Goal: Transaction & Acquisition: Purchase product/service

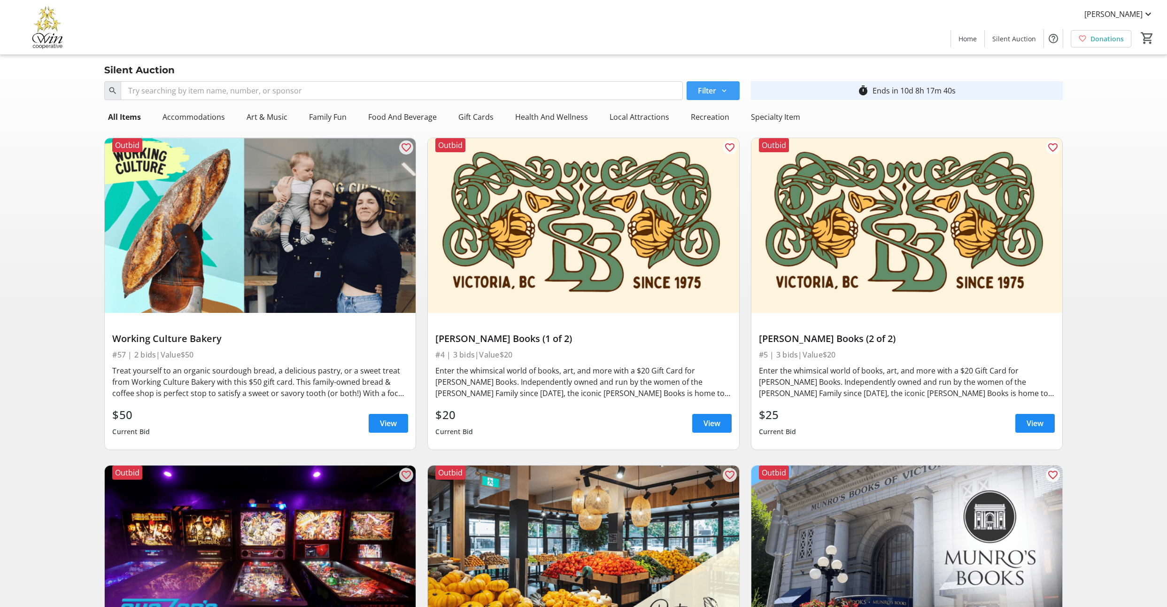
click at [720, 95] on mat-icon at bounding box center [724, 90] width 8 height 8
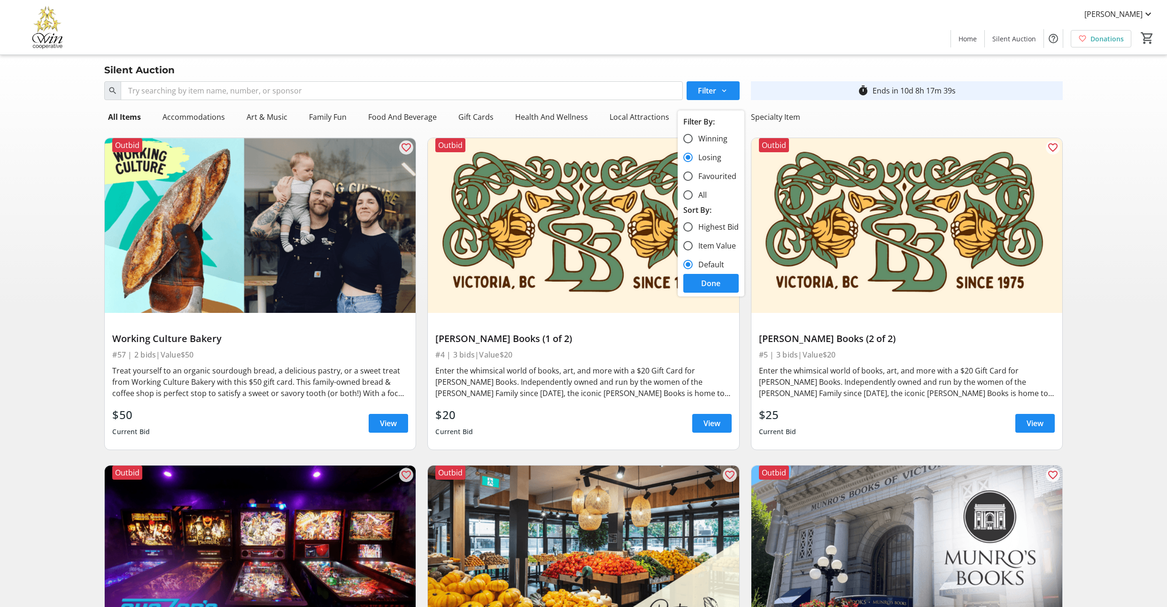
click at [706, 144] on label "Winning" at bounding box center [709, 138] width 35 height 11
click at [692, 143] on input "Winning" at bounding box center [687, 138] width 9 height 9
radio input "true"
click at [709, 289] on span "Done" at bounding box center [710, 282] width 19 height 11
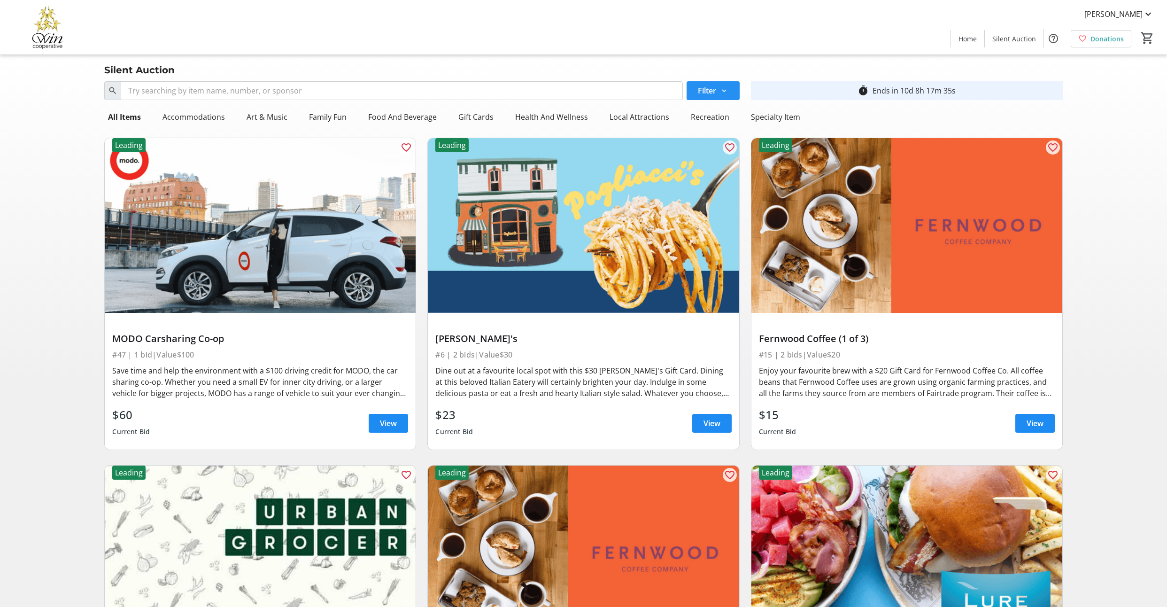
click at [730, 102] on span at bounding box center [712, 90] width 53 height 23
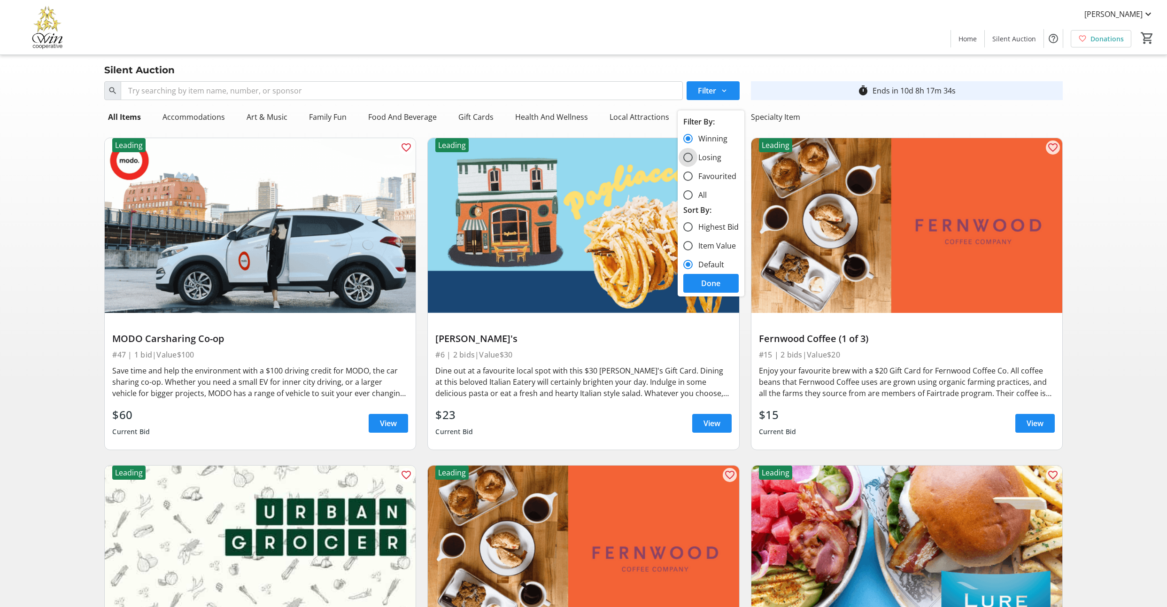
click at [691, 162] on input "Losing" at bounding box center [687, 157] width 9 height 9
radio input "true"
click at [720, 289] on span "Done" at bounding box center [710, 282] width 19 height 11
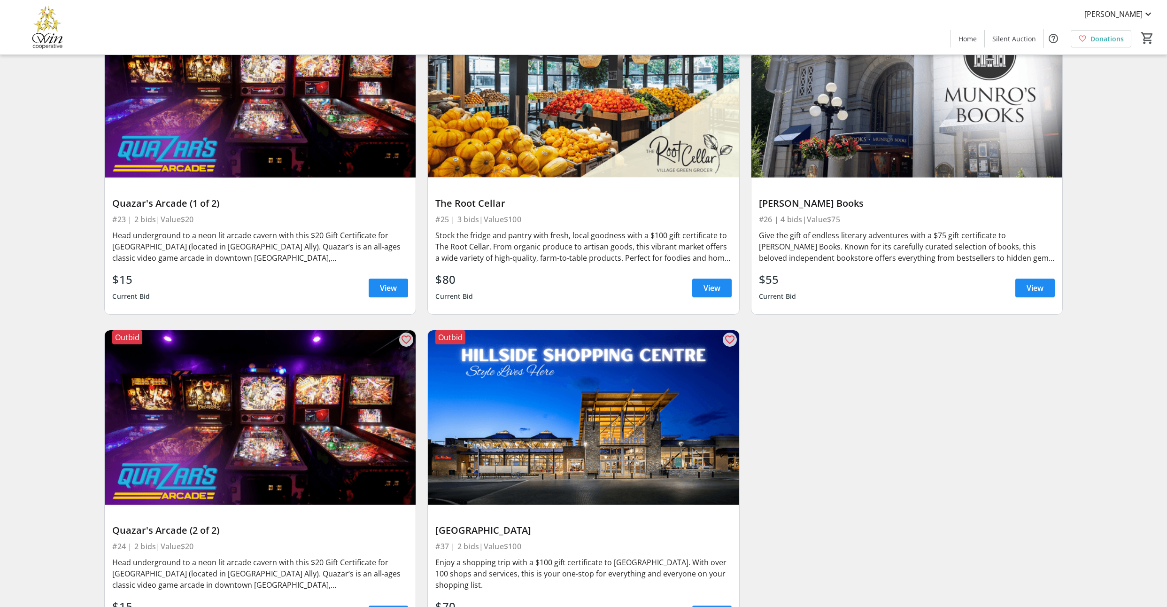
scroll to position [463, 0]
click at [1026, 293] on span "View" at bounding box center [1034, 287] width 17 height 11
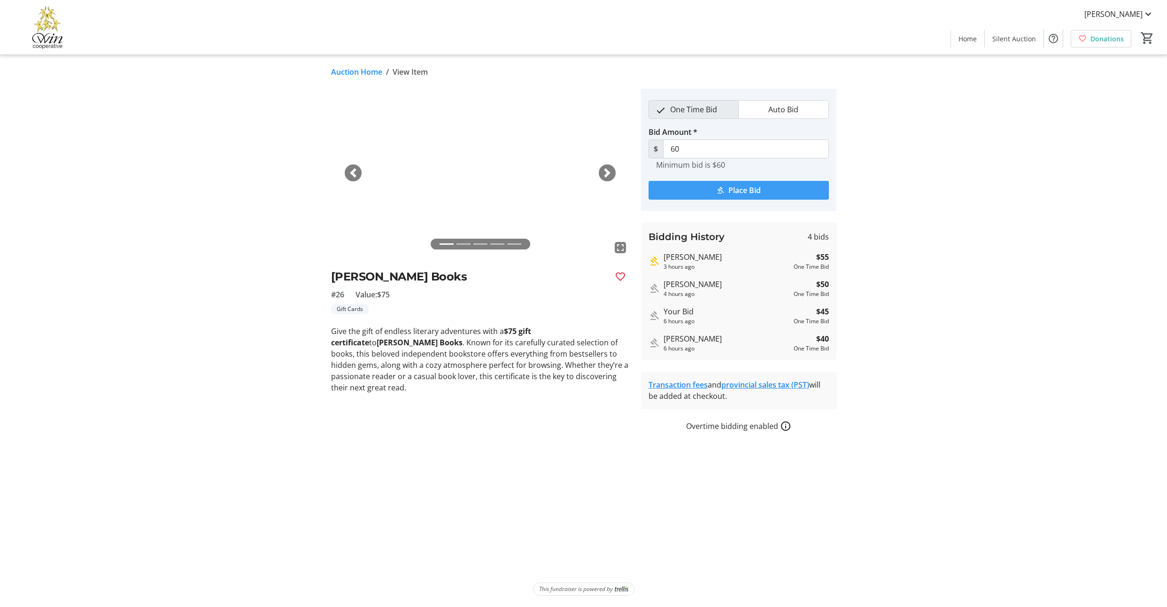
click at [752, 196] on span "Place Bid" at bounding box center [744, 189] width 32 height 11
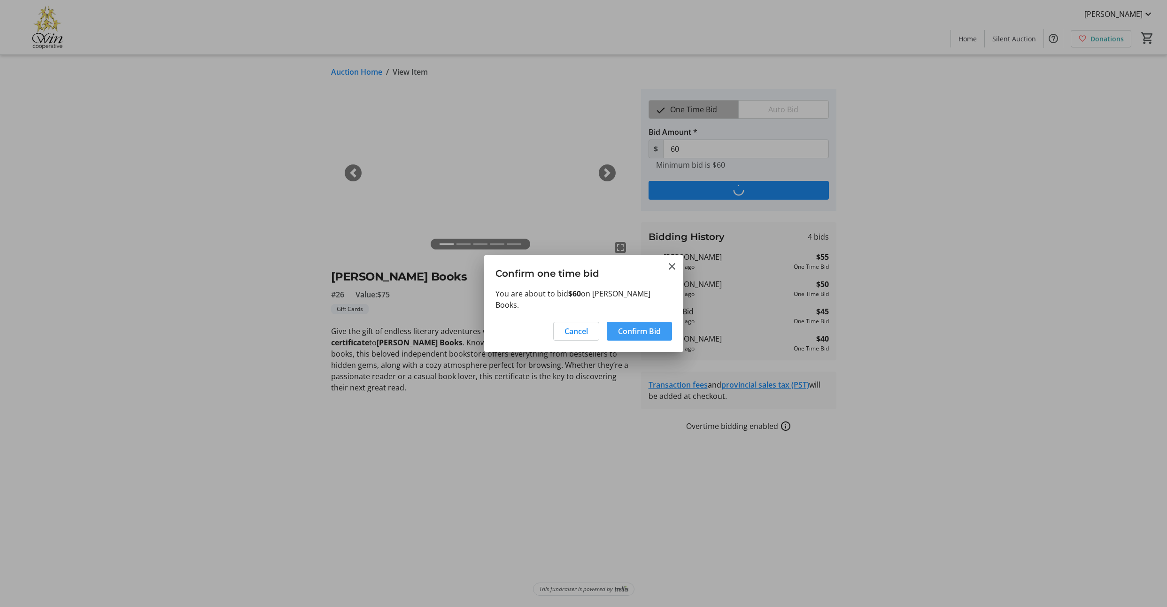
click at [645, 333] on span "Confirm Bid" at bounding box center [639, 330] width 43 height 11
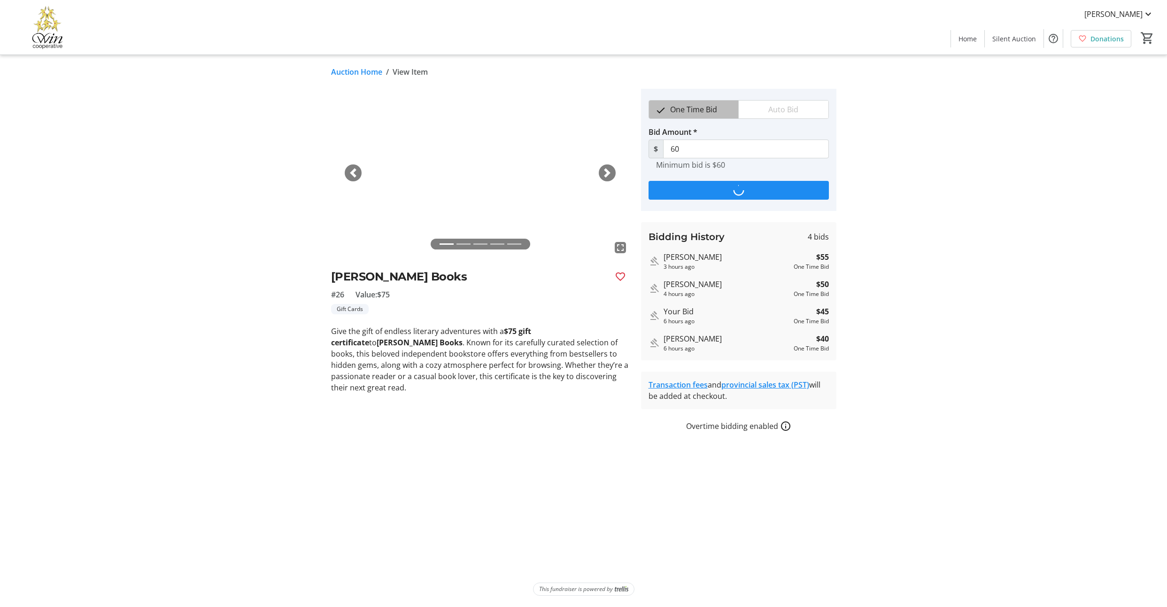
type input "65"
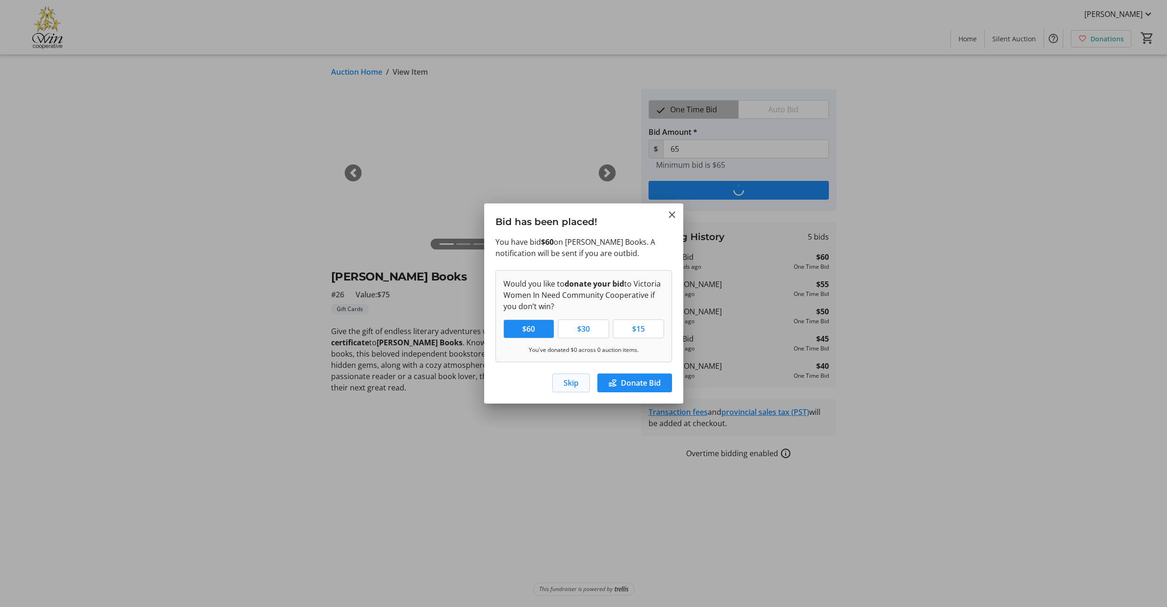
click at [563, 388] on span "Skip" at bounding box center [570, 382] width 15 height 11
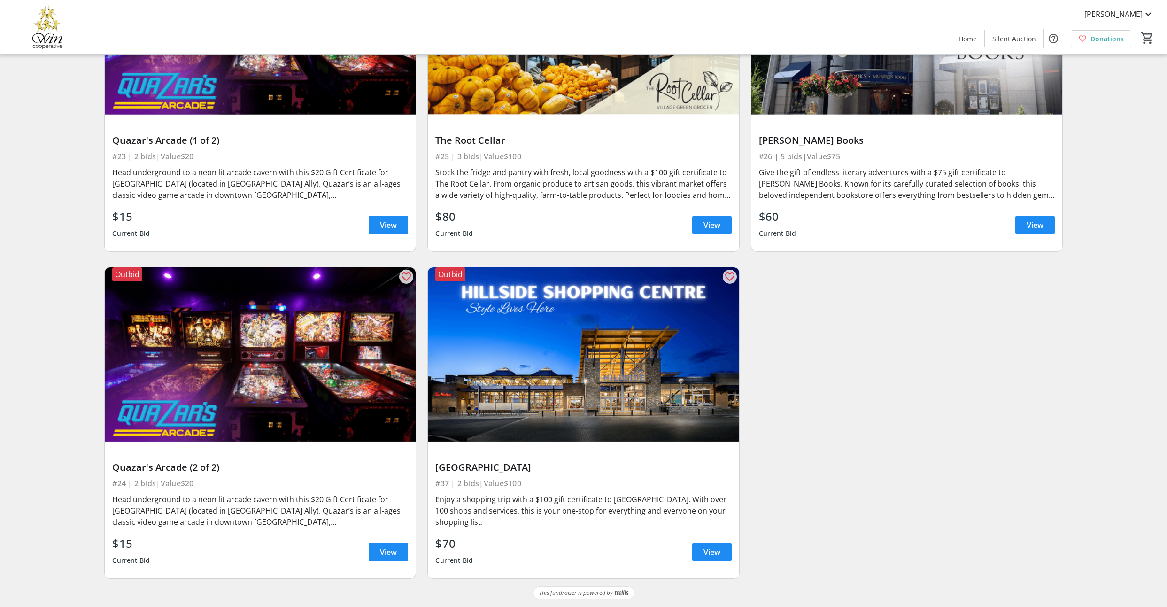
scroll to position [657, 0]
click at [386, 546] on span "View" at bounding box center [388, 551] width 17 height 11
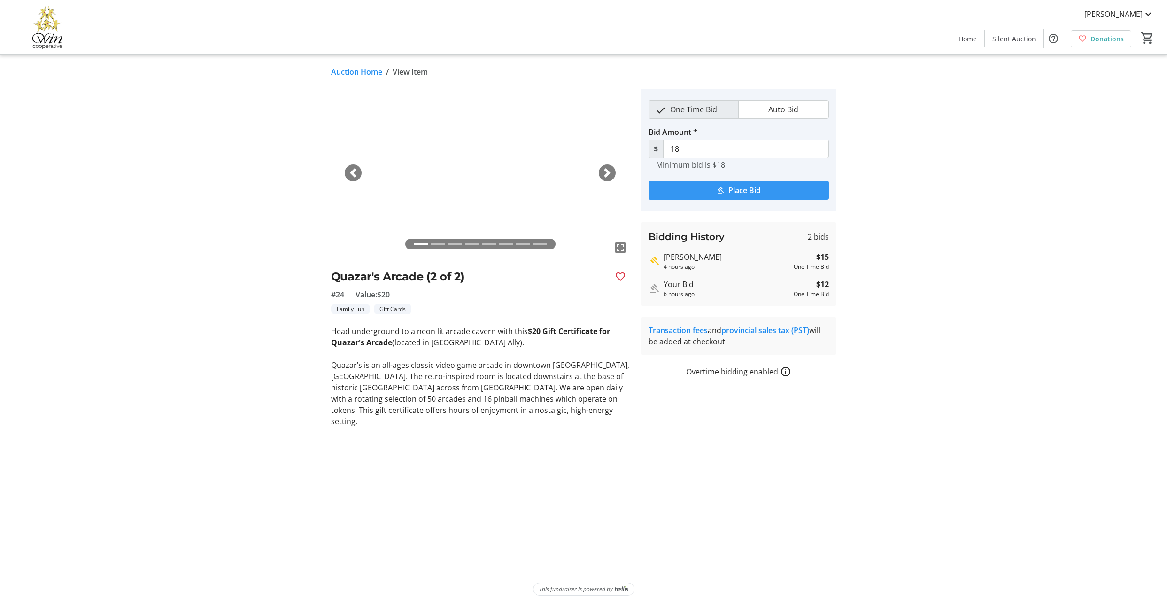
click at [752, 196] on span "Place Bid" at bounding box center [744, 189] width 32 height 11
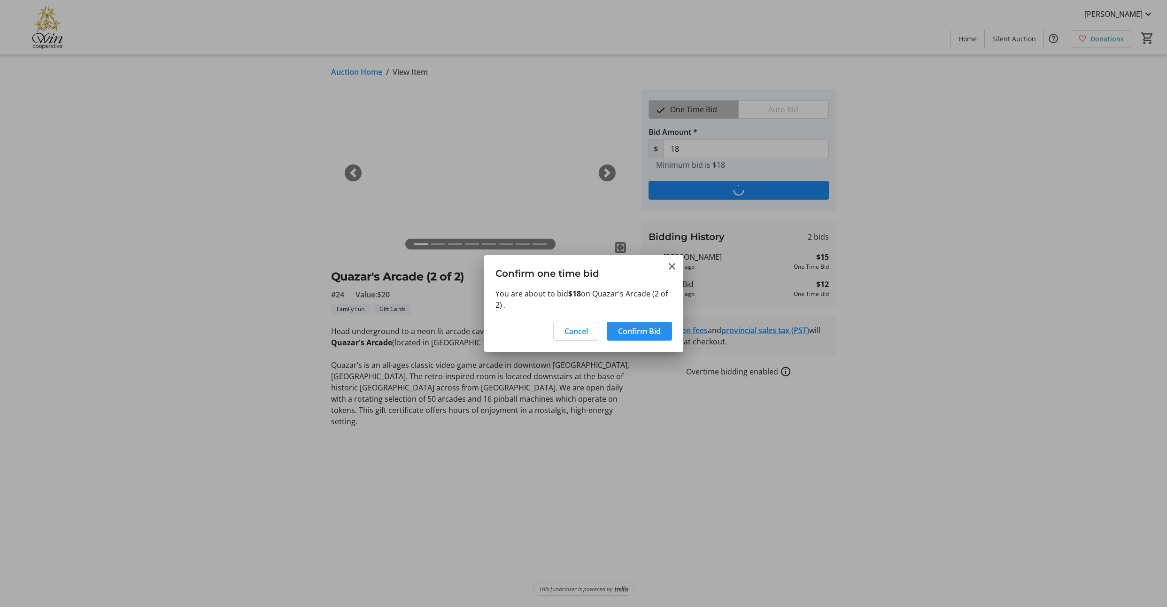
click at [650, 337] on span "Confirm Bid" at bounding box center [639, 330] width 43 height 11
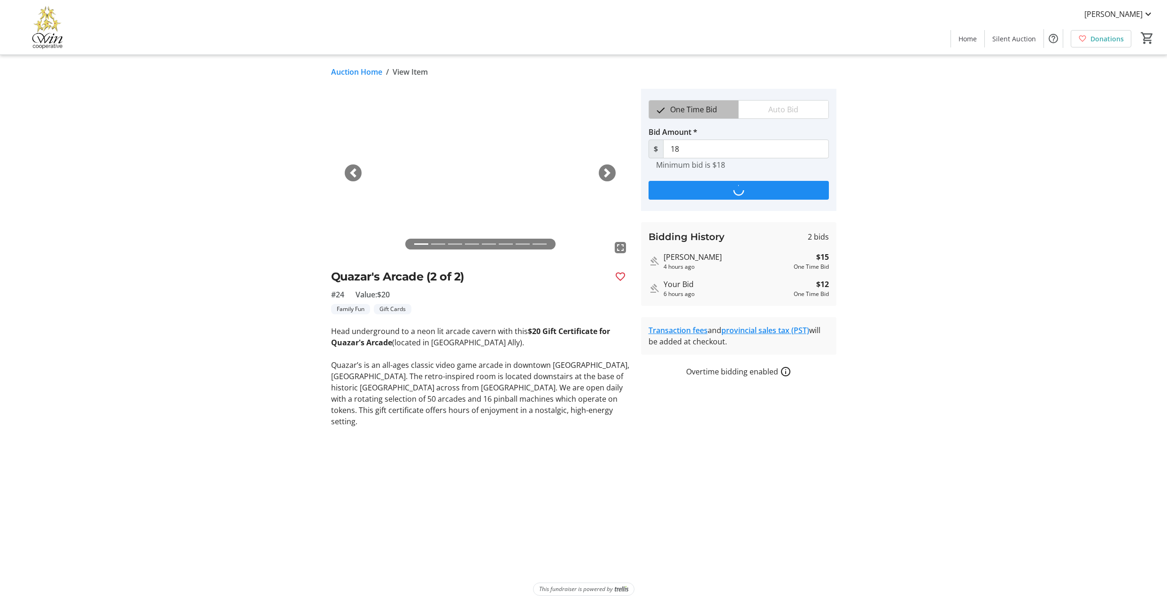
type input "21"
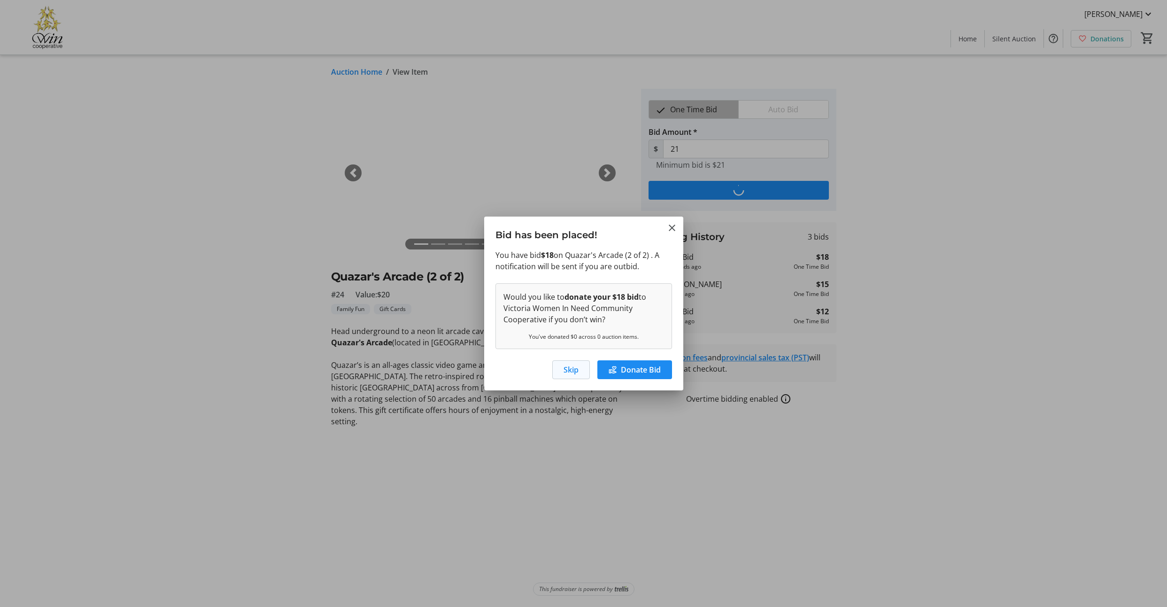
click at [563, 375] on span "Skip" at bounding box center [570, 369] width 15 height 11
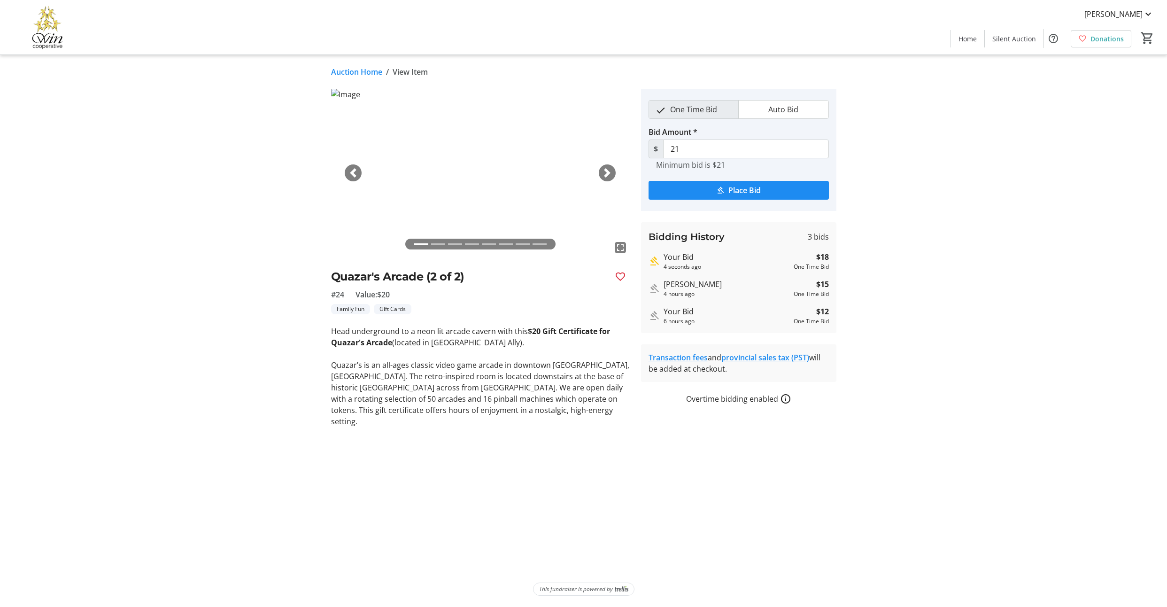
click at [354, 77] on link "Auction Home" at bounding box center [356, 71] width 51 height 11
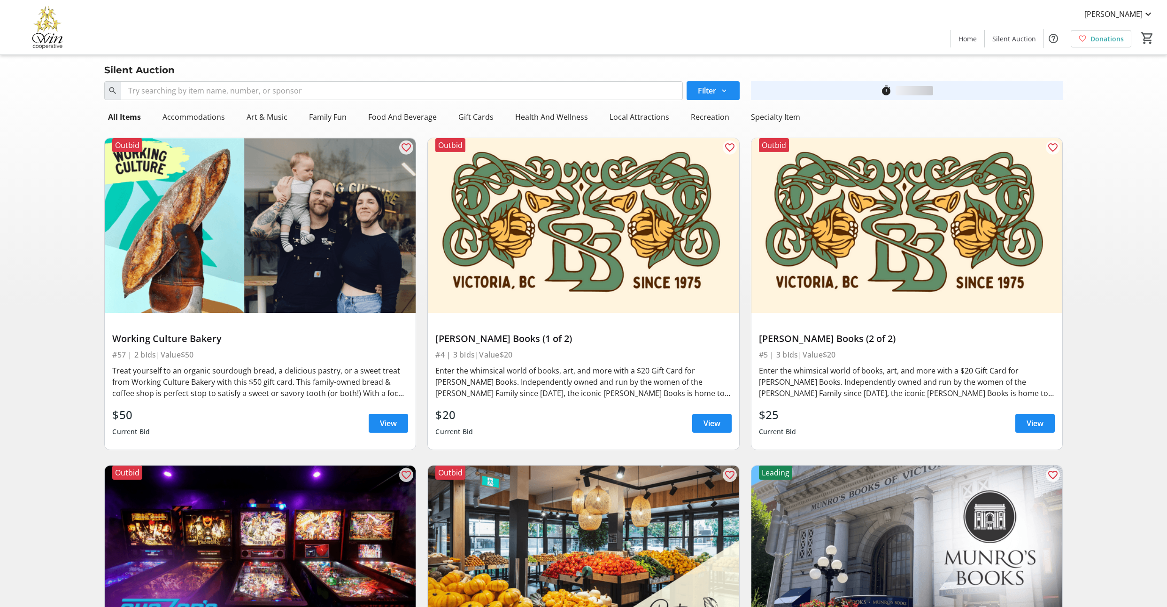
scroll to position [657, 0]
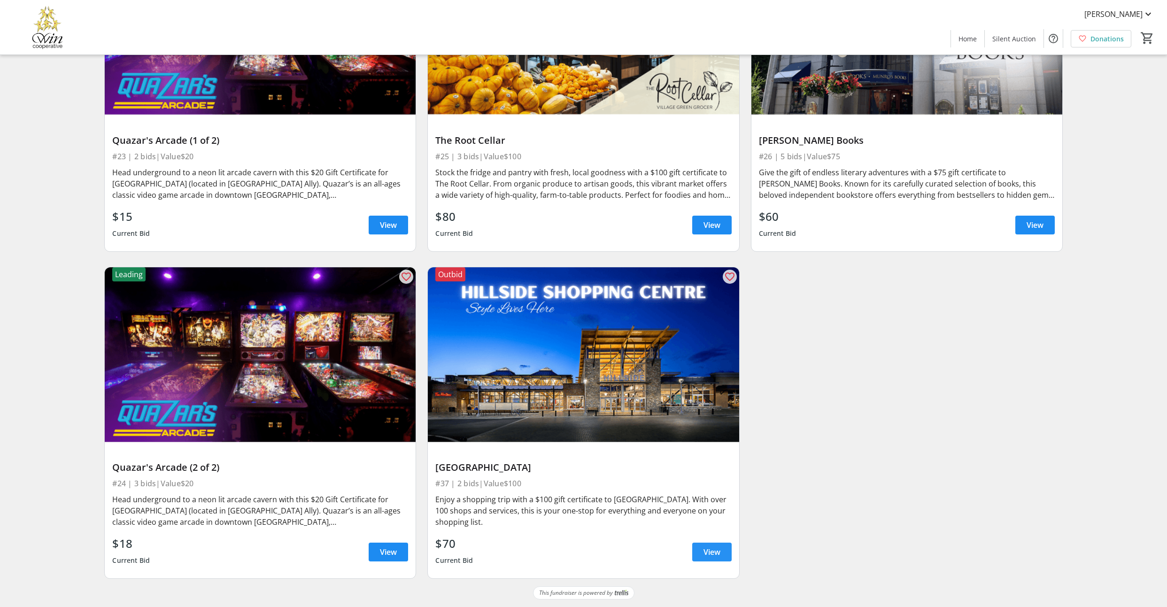
click at [703, 546] on span "View" at bounding box center [711, 551] width 17 height 11
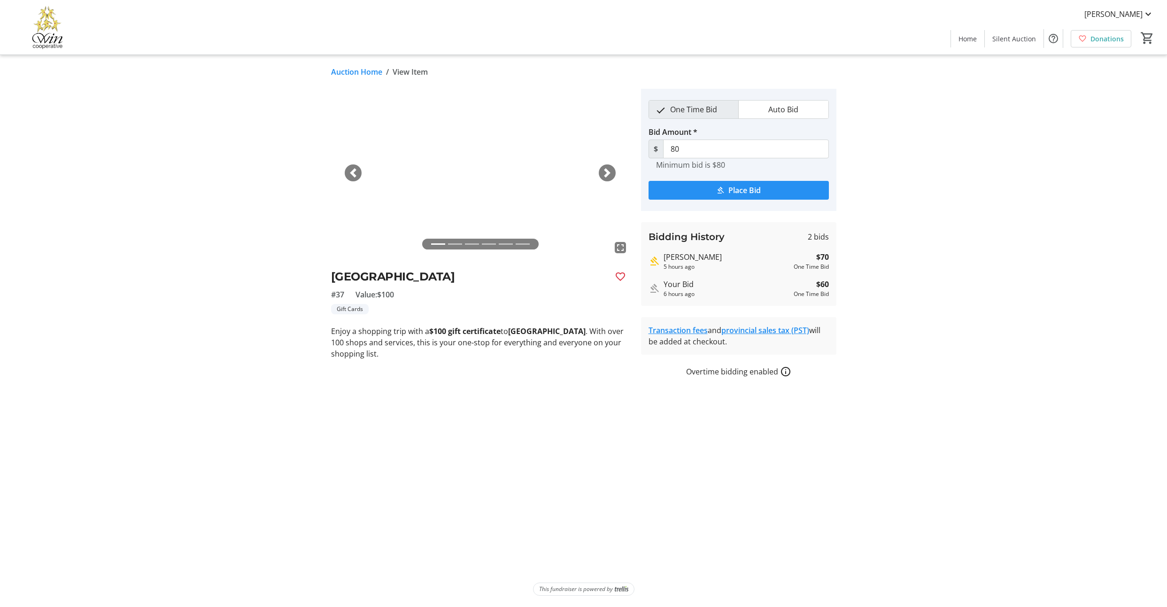
click at [761, 196] on span "Place Bid" at bounding box center [744, 189] width 32 height 11
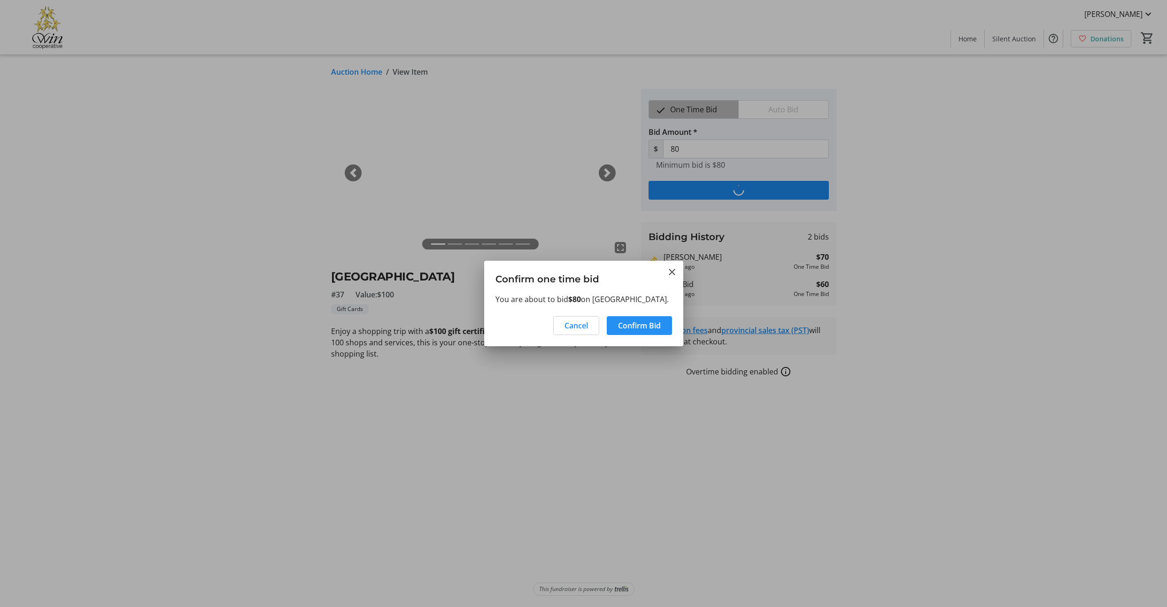
click at [654, 337] on span at bounding box center [639, 325] width 65 height 23
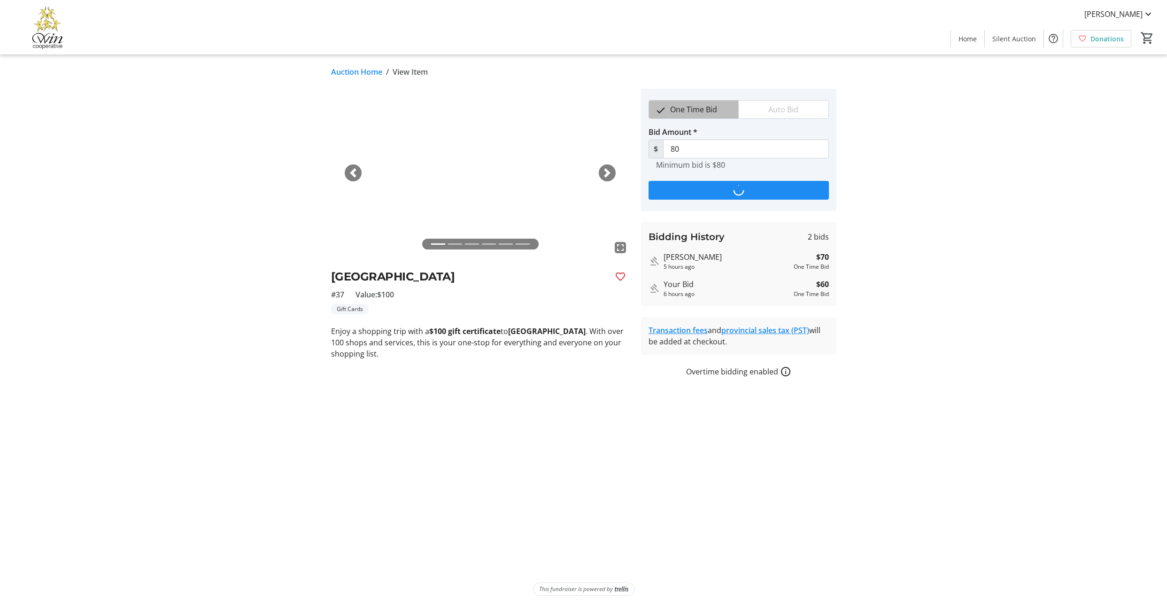
type input "90"
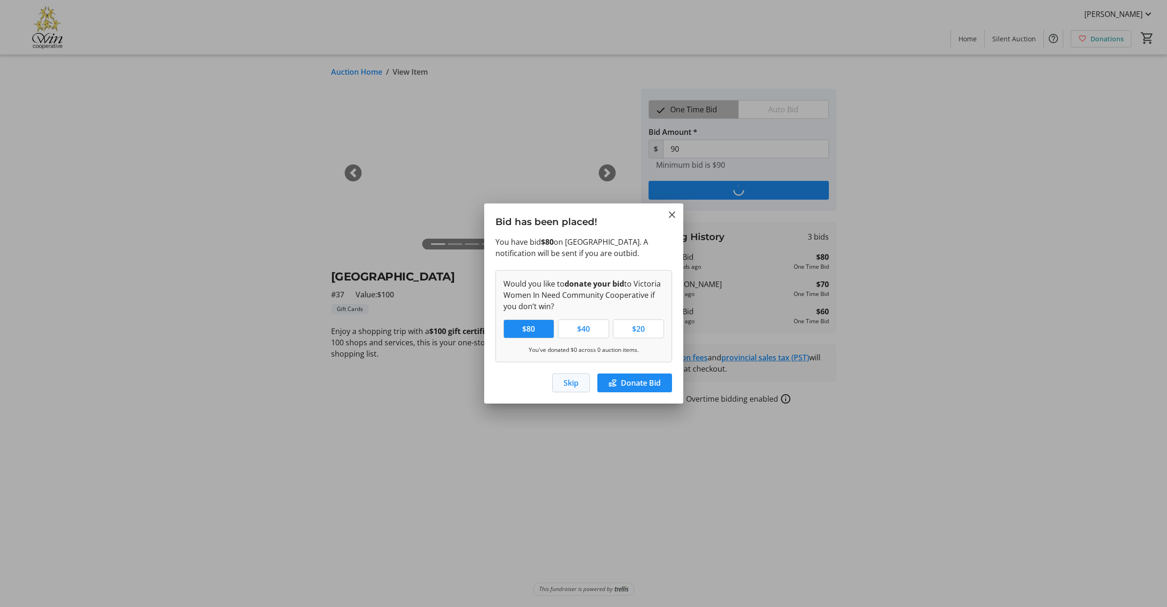
click at [566, 394] on span "button" at bounding box center [571, 382] width 37 height 23
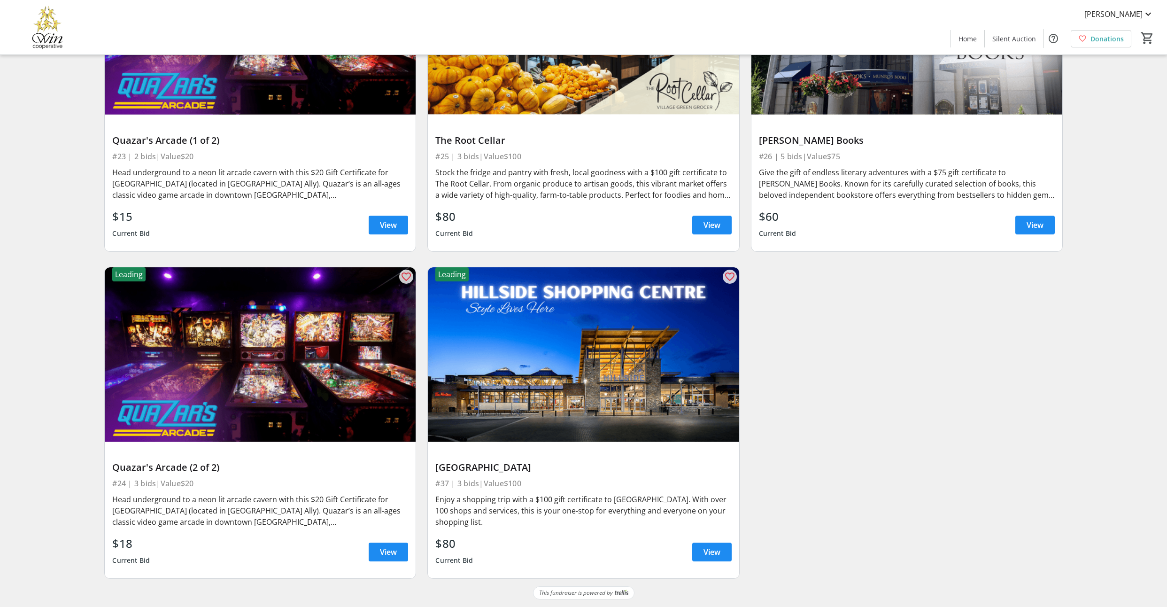
scroll to position [549, 0]
click at [380, 231] on span "View" at bounding box center [388, 224] width 17 height 11
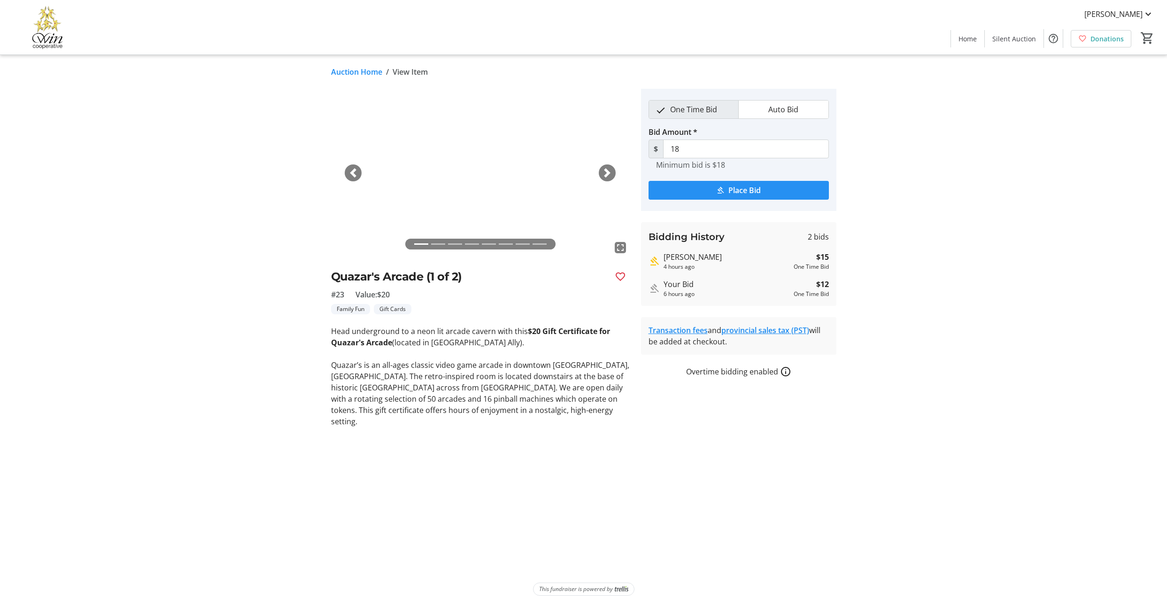
click at [740, 196] on span "Place Bid" at bounding box center [744, 189] width 32 height 11
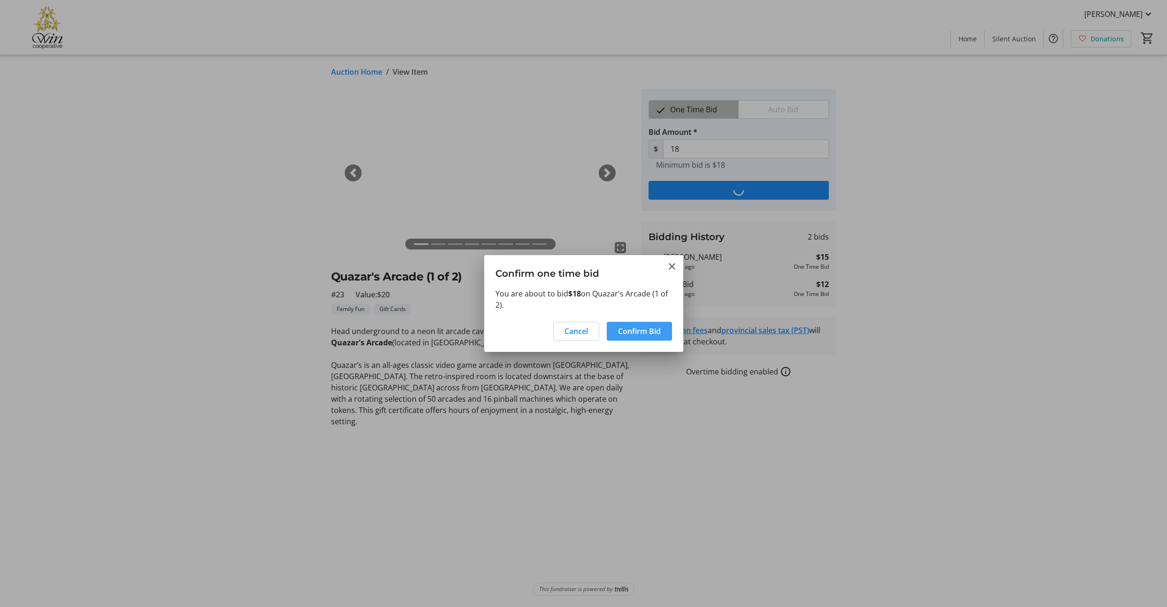
click at [628, 337] on span "Confirm Bid" at bounding box center [639, 330] width 43 height 11
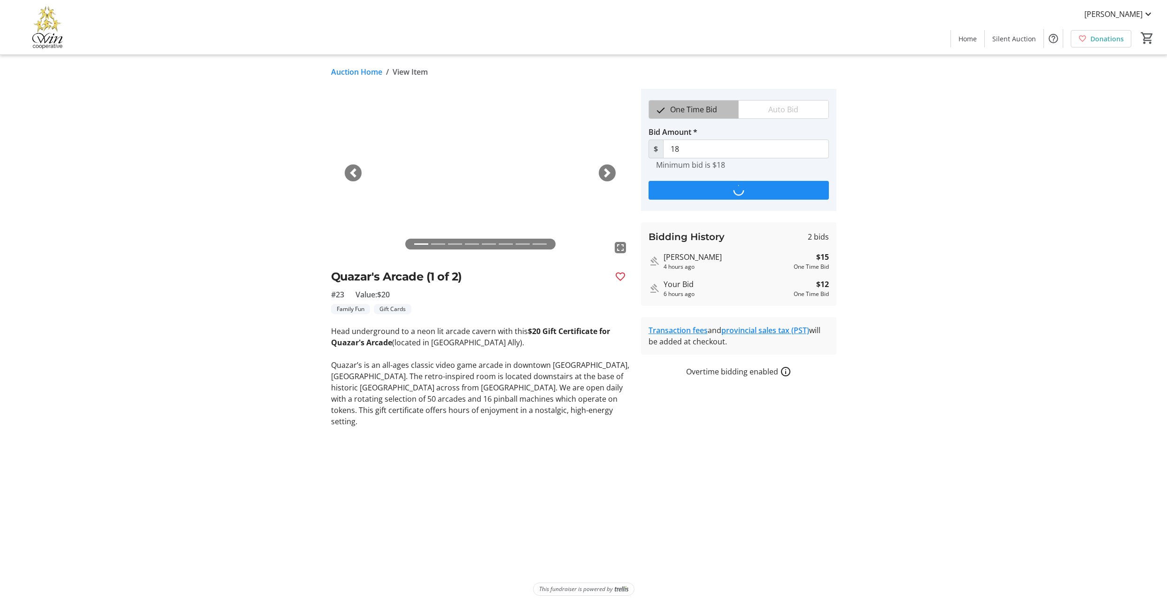
type input "21"
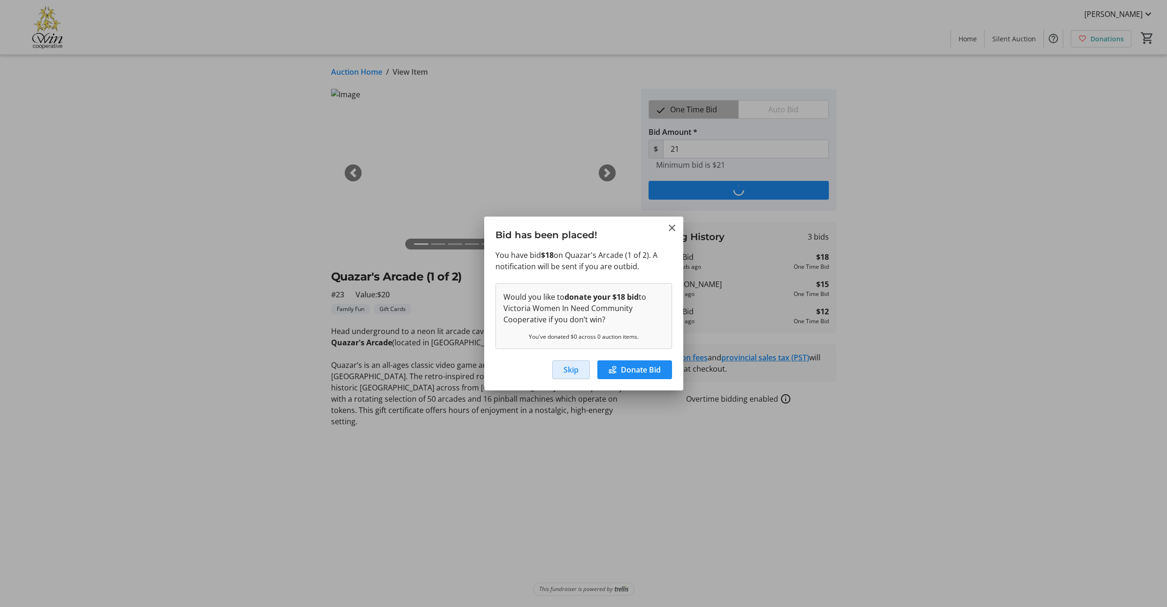
click at [563, 375] on span "Skip" at bounding box center [570, 369] width 15 height 11
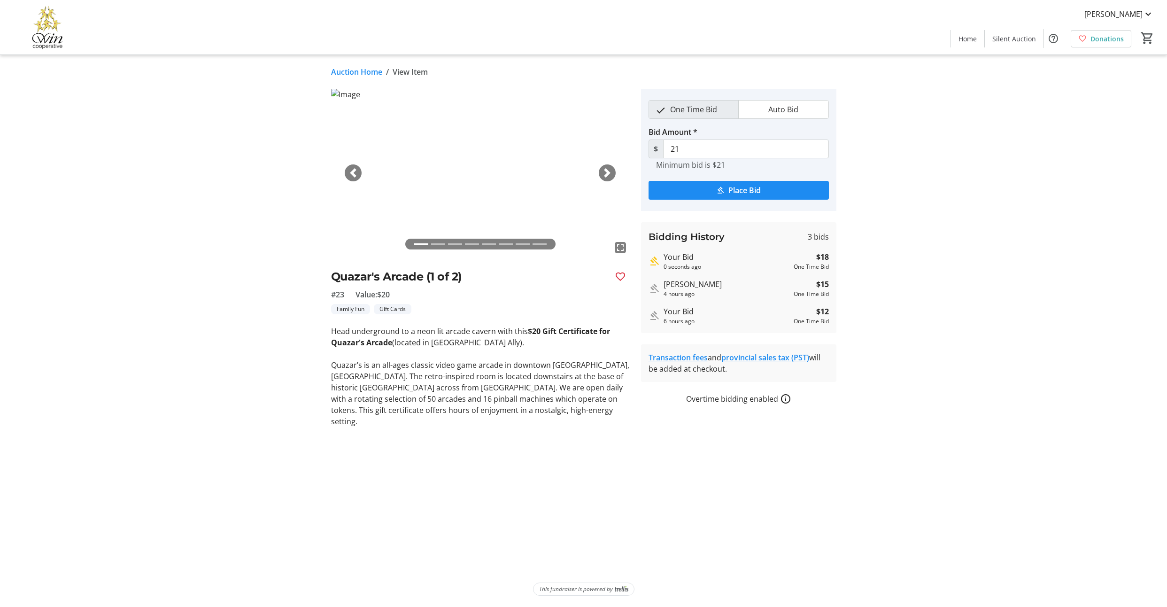
click at [46, 31] on img at bounding box center [48, 27] width 84 height 47
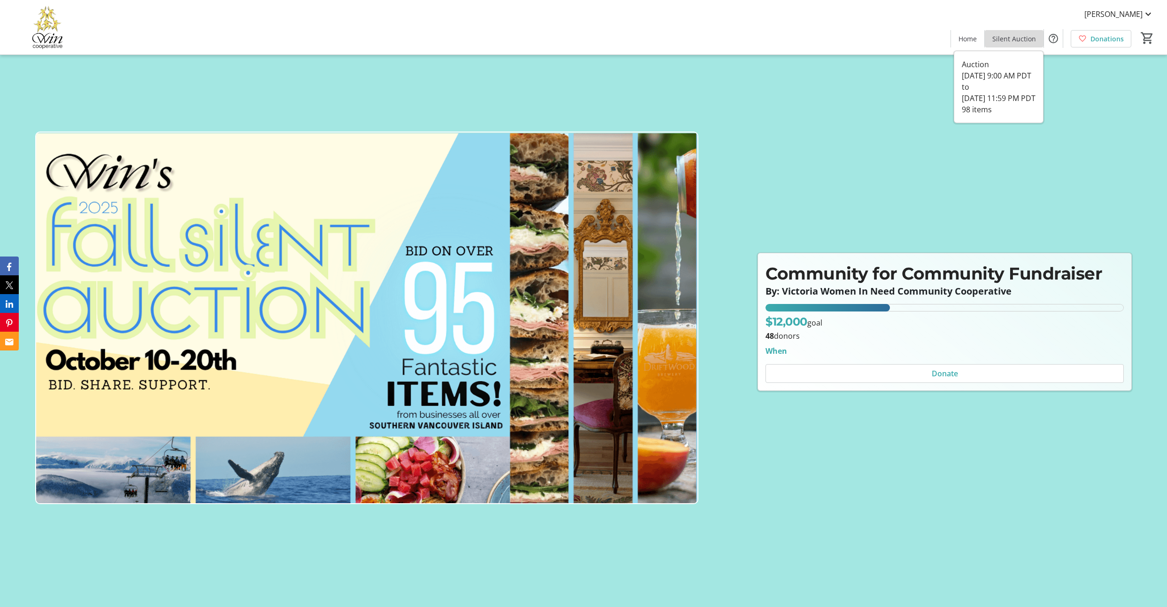
click at [992, 40] on span "Silent Auction" at bounding box center [1014, 39] width 44 height 10
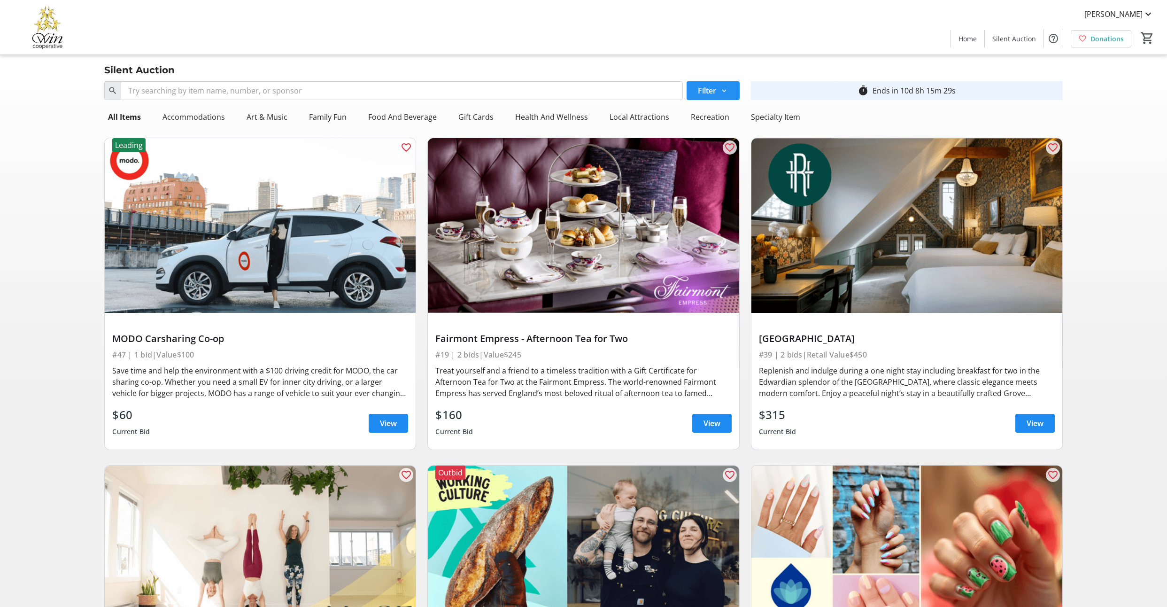
click at [720, 95] on mat-icon at bounding box center [724, 90] width 8 height 8
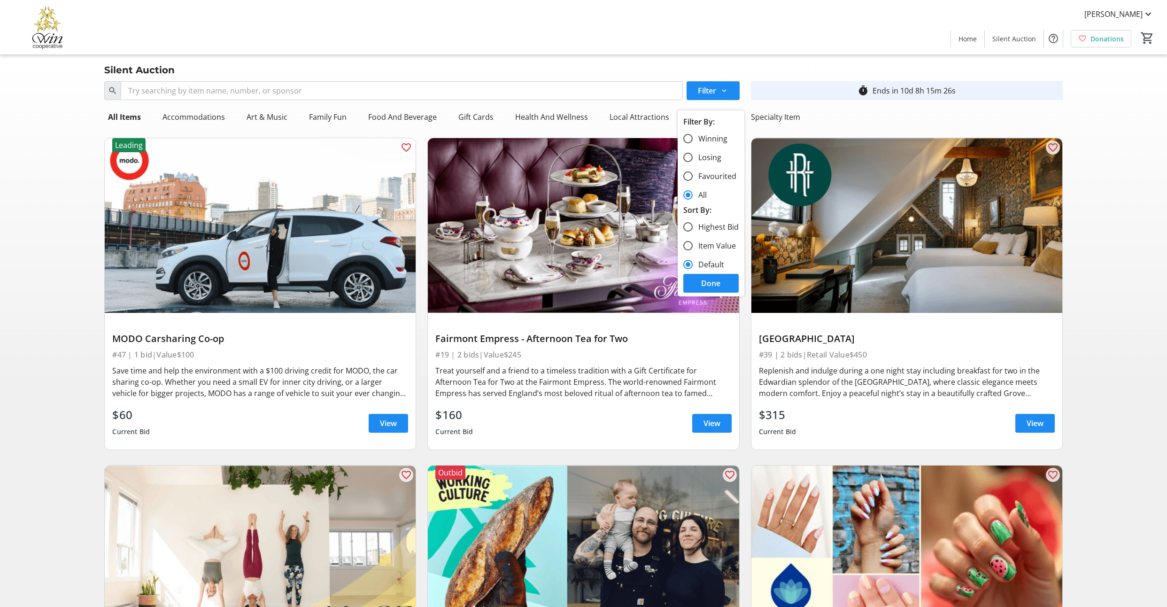
click at [711, 143] on label "Winning" at bounding box center [709, 138] width 35 height 11
click at [692, 143] on input "Winning" at bounding box center [687, 138] width 9 height 9
radio input "true"
click at [737, 294] on span at bounding box center [710, 283] width 55 height 23
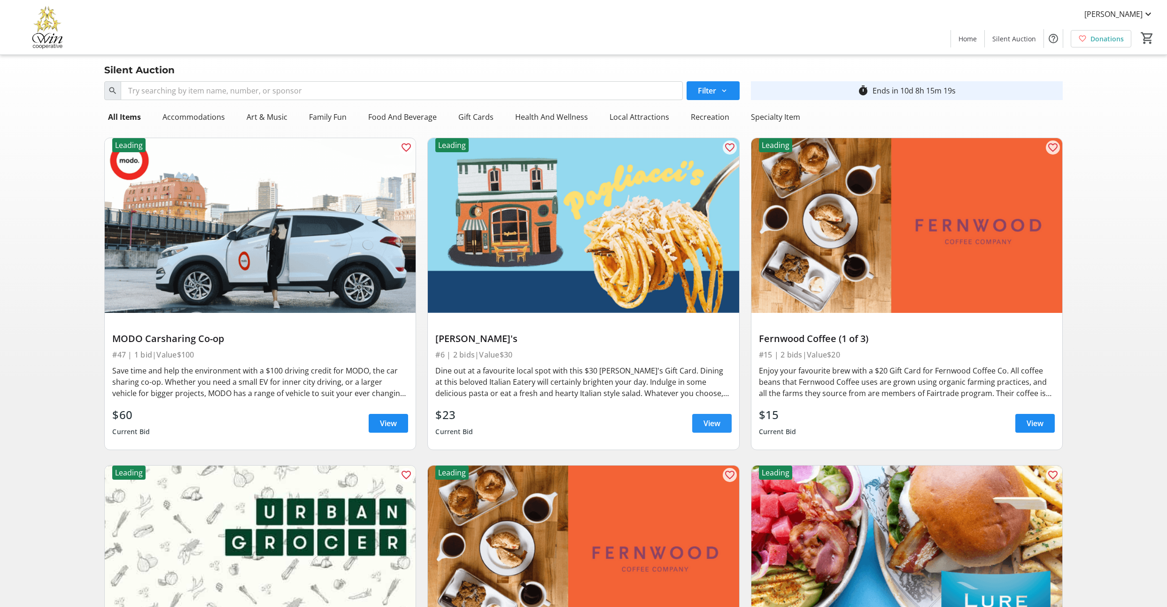
click at [708, 429] on span "View" at bounding box center [711, 422] width 17 height 11
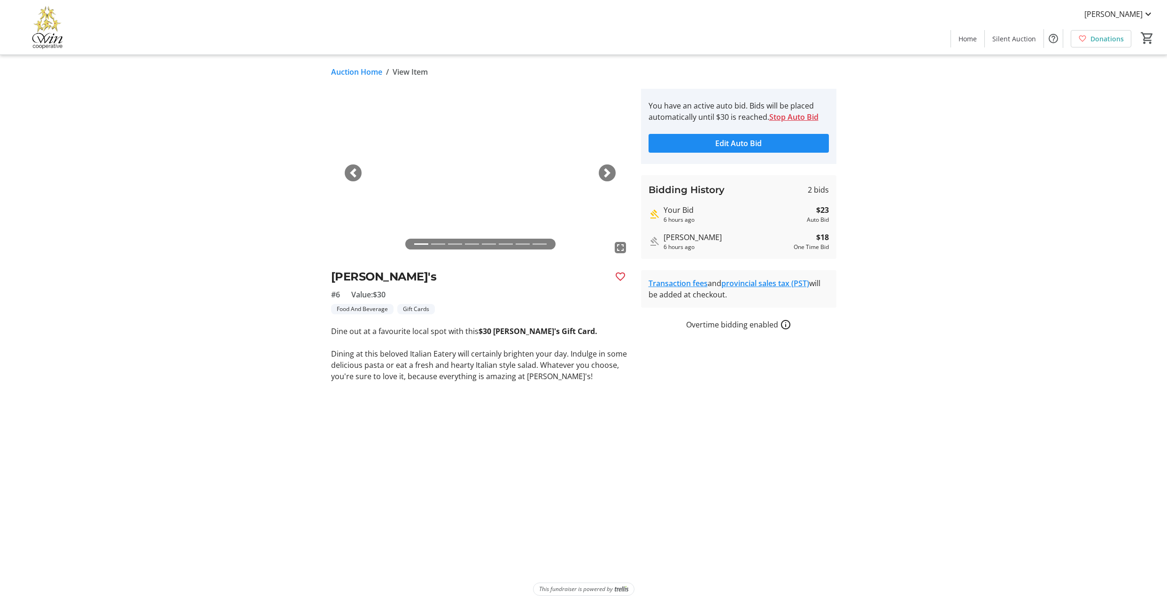
click at [379, 74] on link "Auction Home" at bounding box center [356, 71] width 51 height 11
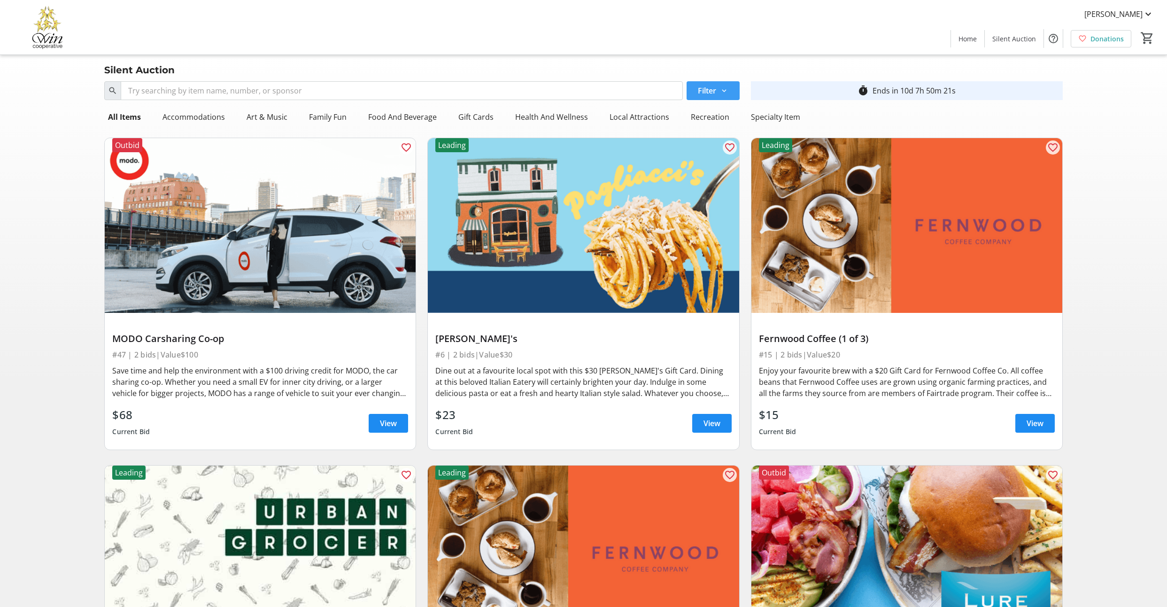
click at [720, 95] on mat-icon at bounding box center [724, 90] width 8 height 8
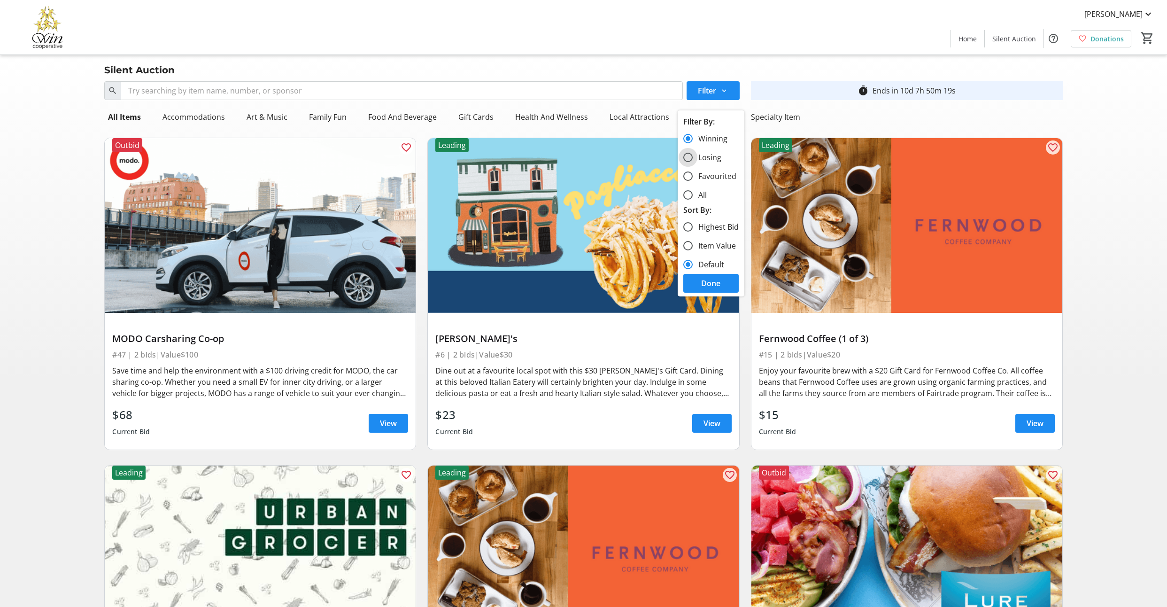
click at [690, 162] on input "Losing" at bounding box center [687, 157] width 9 height 9
radio input "true"
click at [707, 294] on span at bounding box center [710, 283] width 55 height 23
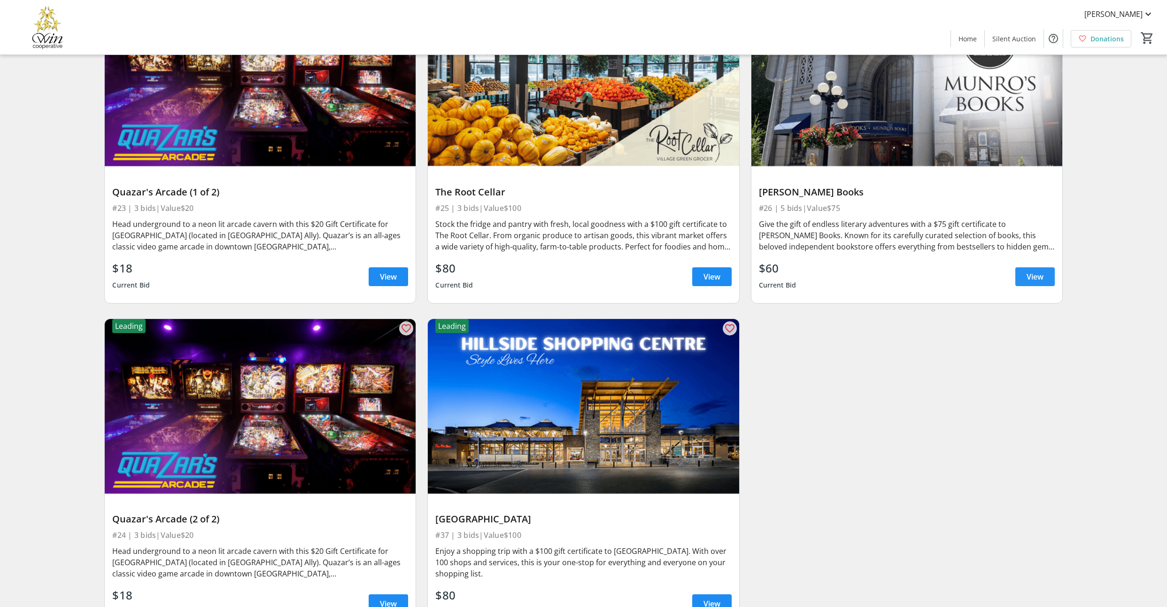
scroll to position [476, 0]
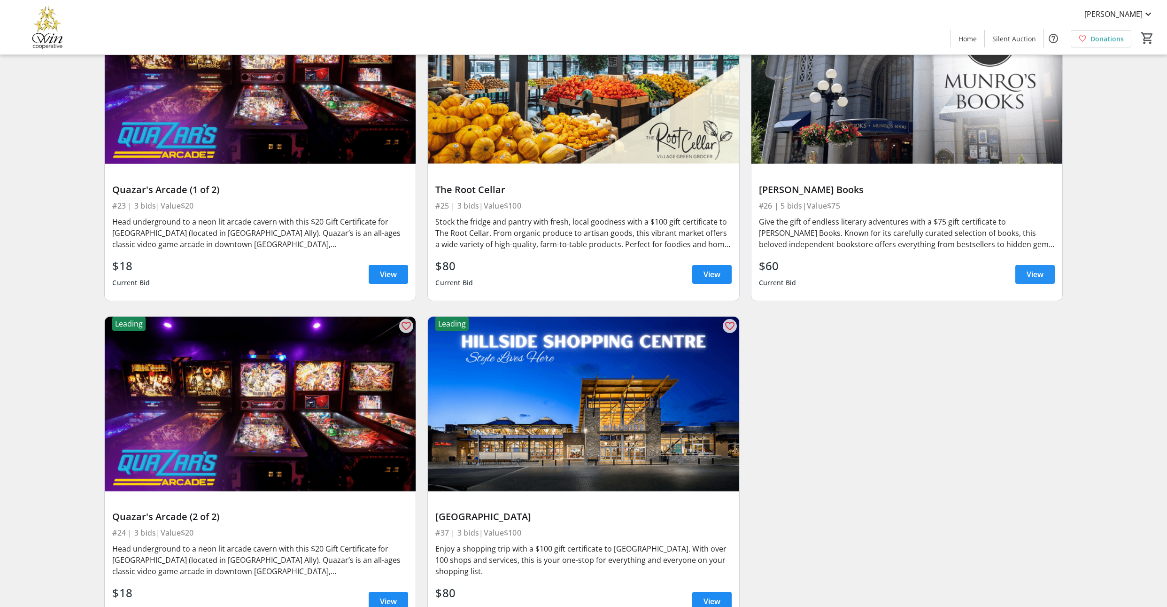
click at [1038, 280] on span "View" at bounding box center [1034, 274] width 17 height 11
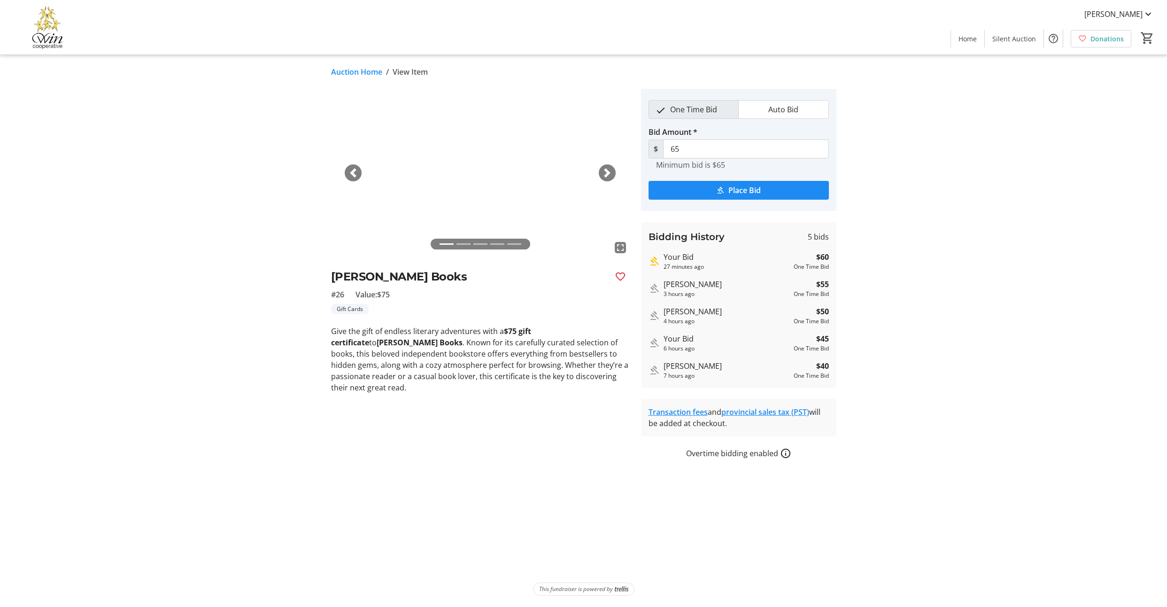
click at [787, 118] on span "Auto Bid" at bounding box center [782, 109] width 41 height 18
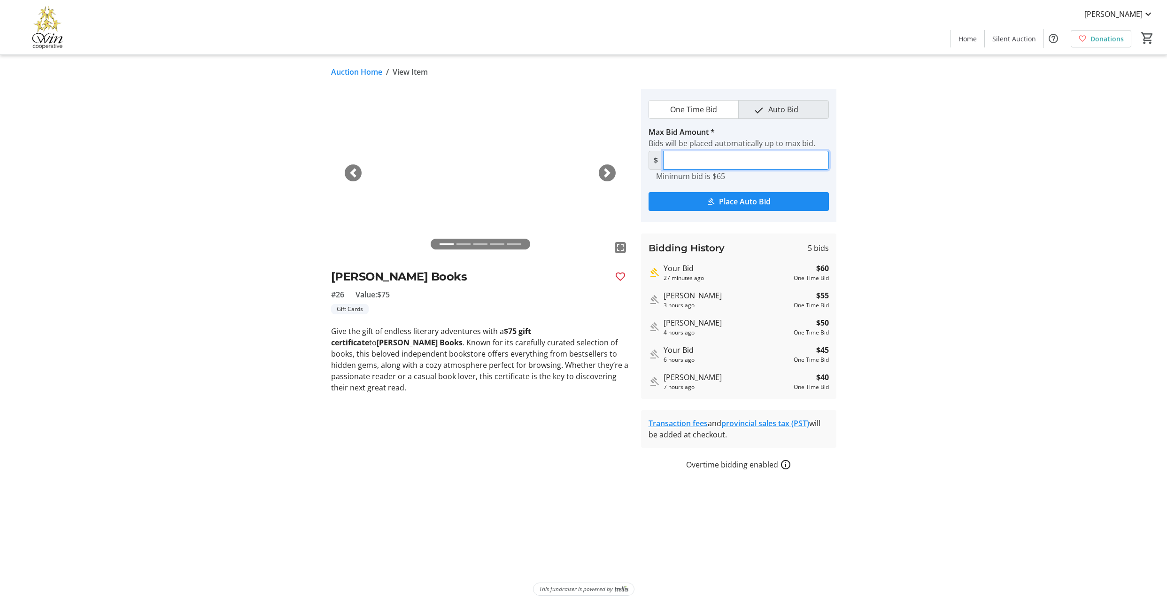
click at [705, 169] on input "Max Bid Amount *" at bounding box center [746, 160] width 166 height 19
type input "75"
click at [722, 207] on span "Place Auto Bid" at bounding box center [745, 201] width 52 height 11
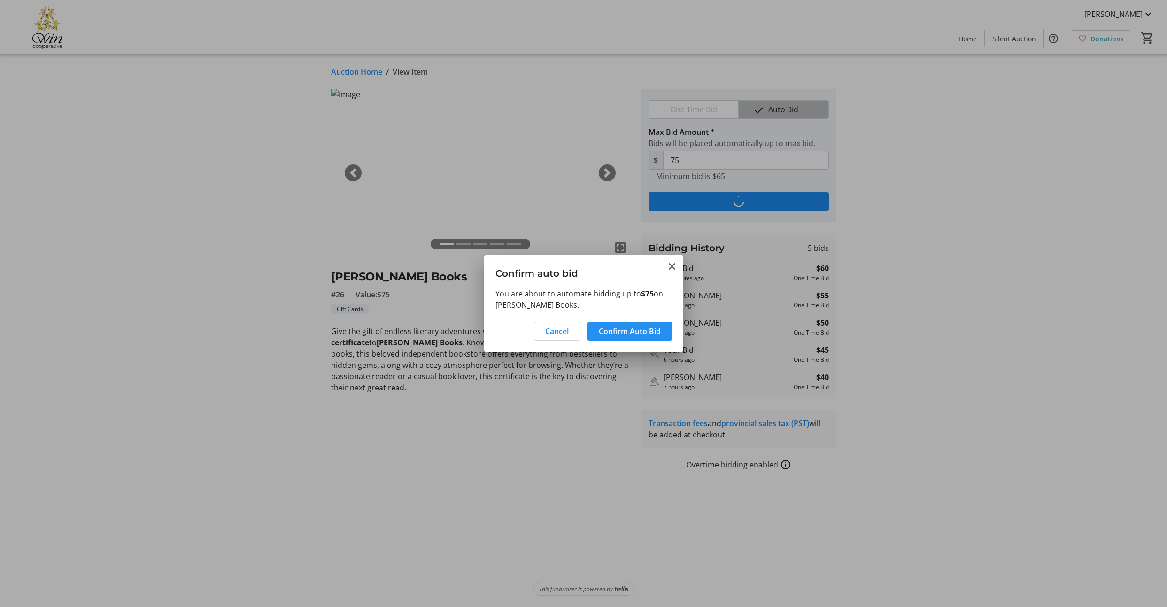
click at [631, 336] on span "Confirm Auto Bid" at bounding box center [630, 330] width 62 height 11
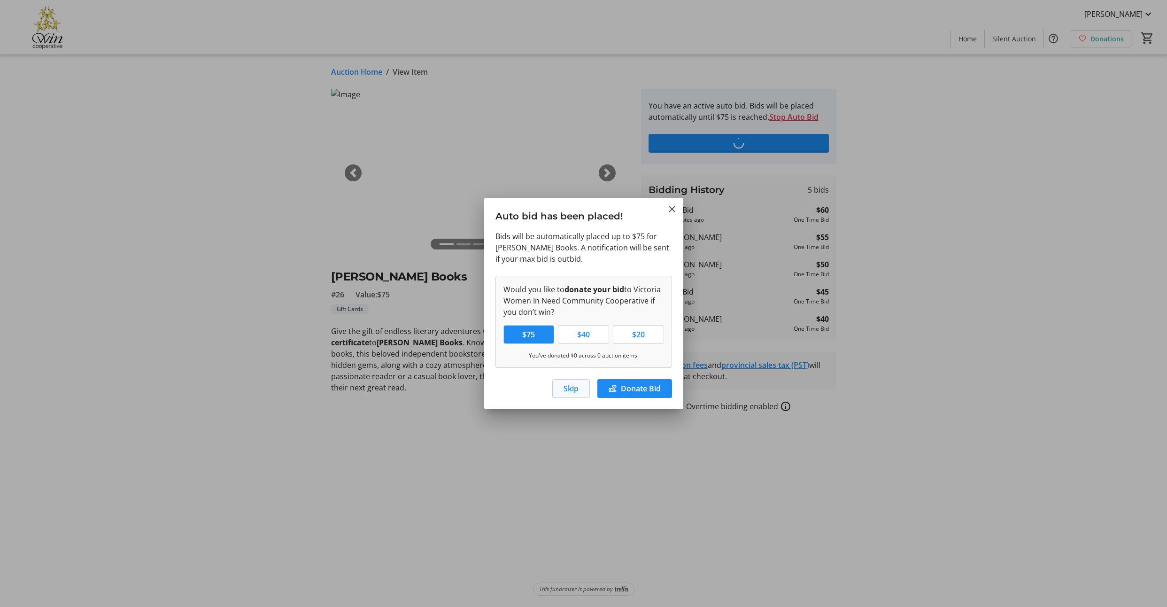
click at [563, 394] on span "Skip" at bounding box center [570, 388] width 15 height 11
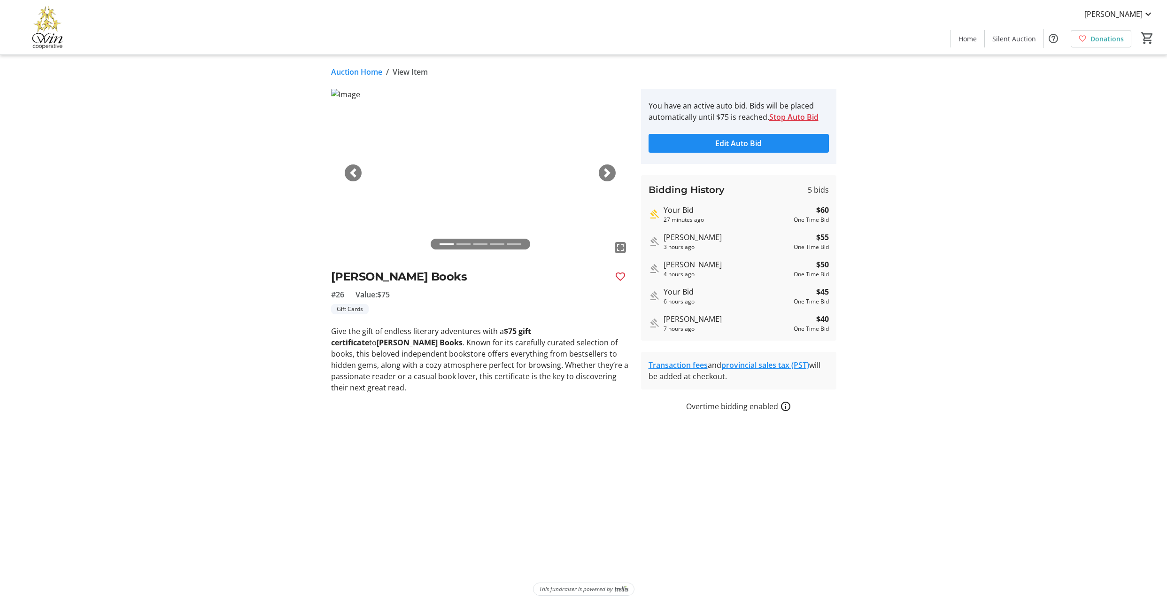
click at [364, 77] on link "Auction Home" at bounding box center [356, 71] width 51 height 11
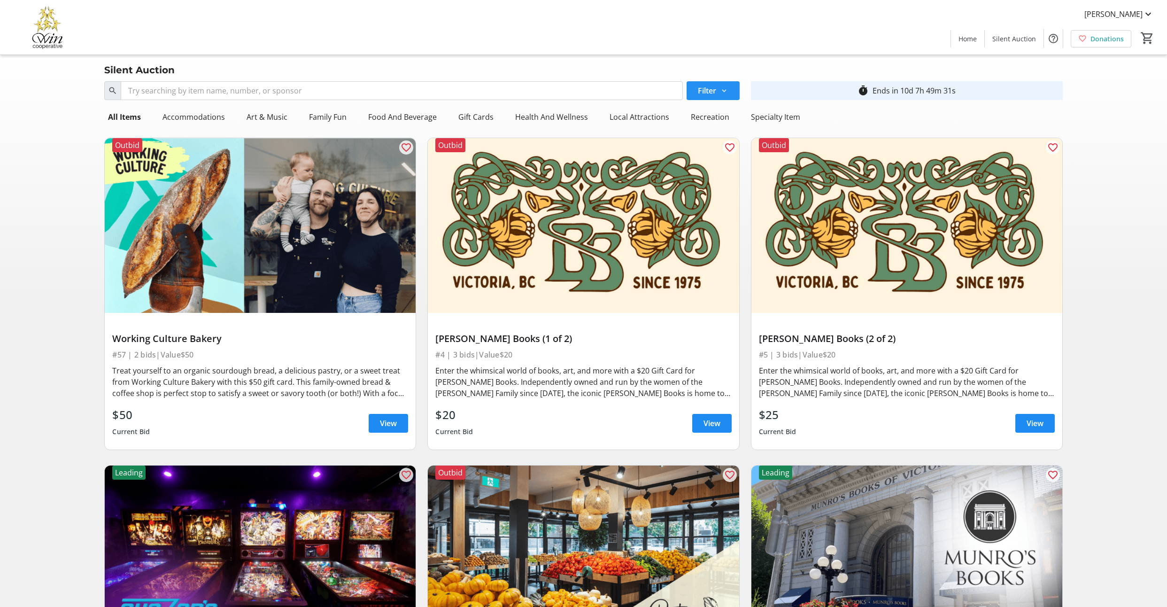
click at [730, 102] on span at bounding box center [712, 90] width 53 height 23
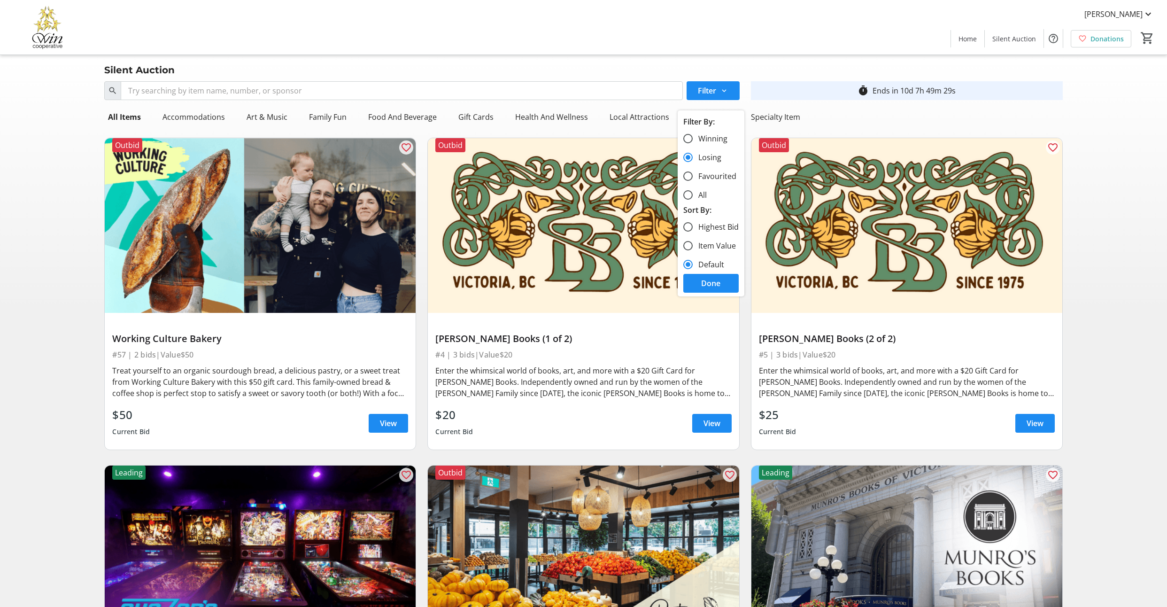
click at [35, 415] on div "Search Filter timer_outline Ends in 10d 7h 49m 29s All Items Accommodations Art…" at bounding box center [583, 594] width 1163 height 1034
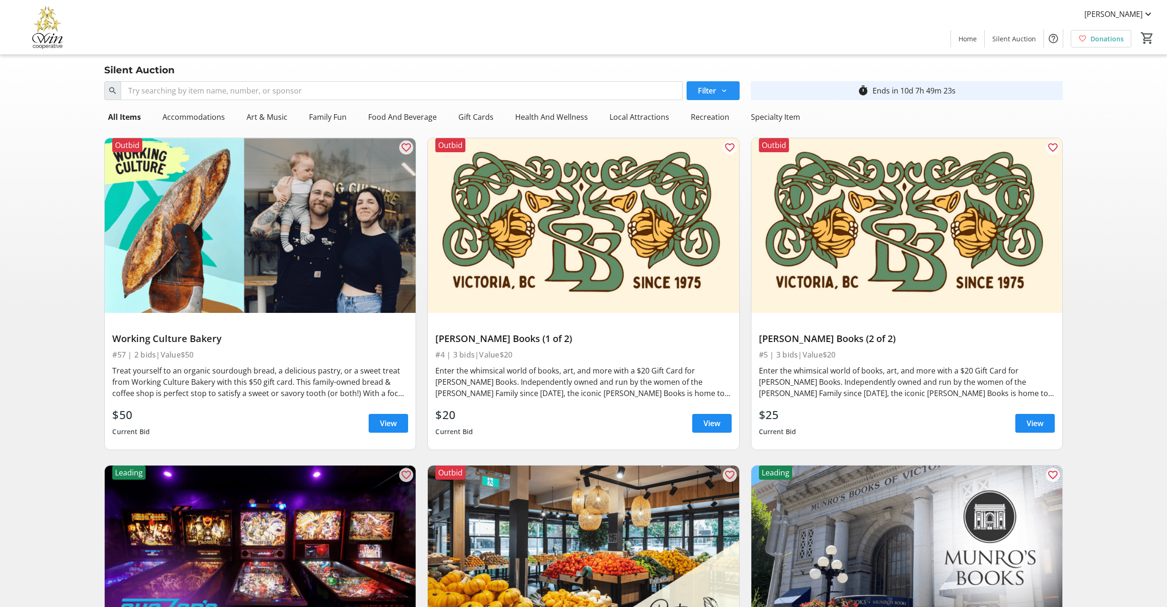
click at [720, 95] on mat-icon at bounding box center [724, 90] width 8 height 8
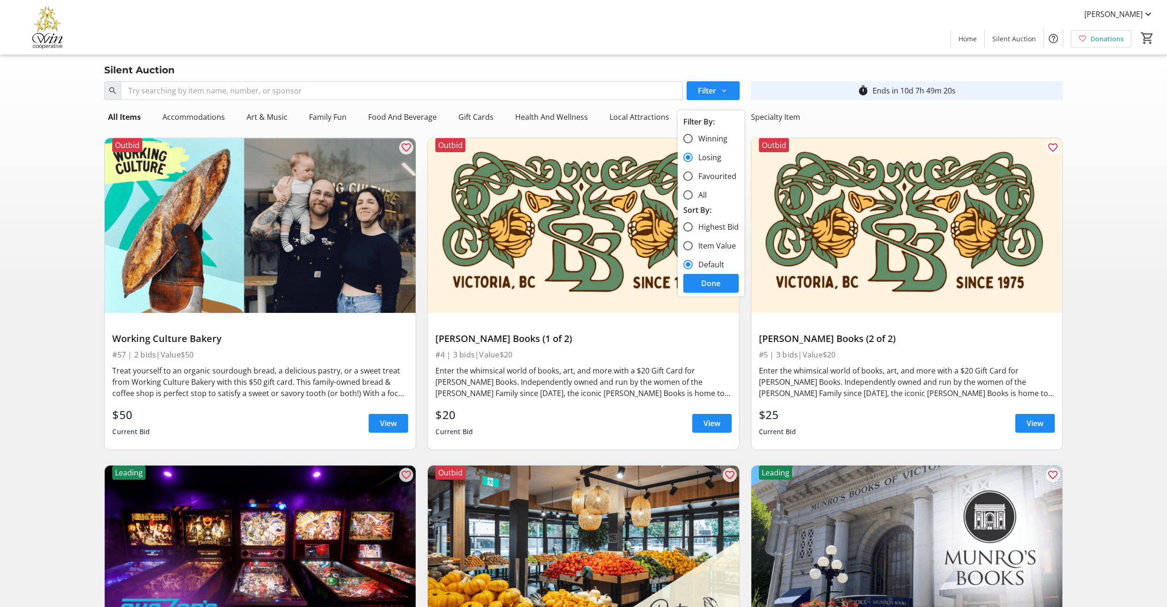
click at [700, 200] on label "All" at bounding box center [699, 194] width 14 height 11
click at [692, 200] on input "All" at bounding box center [687, 194] width 9 height 9
radio input "true"
click at [710, 289] on span "Done" at bounding box center [710, 282] width 19 height 11
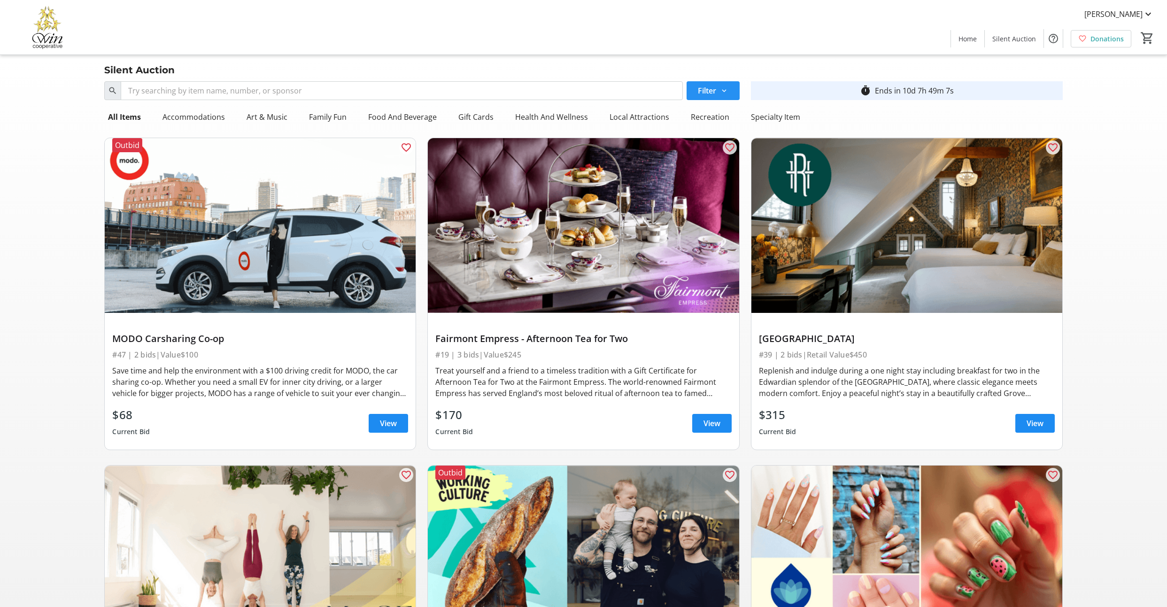
click at [720, 95] on mat-icon at bounding box center [724, 90] width 8 height 8
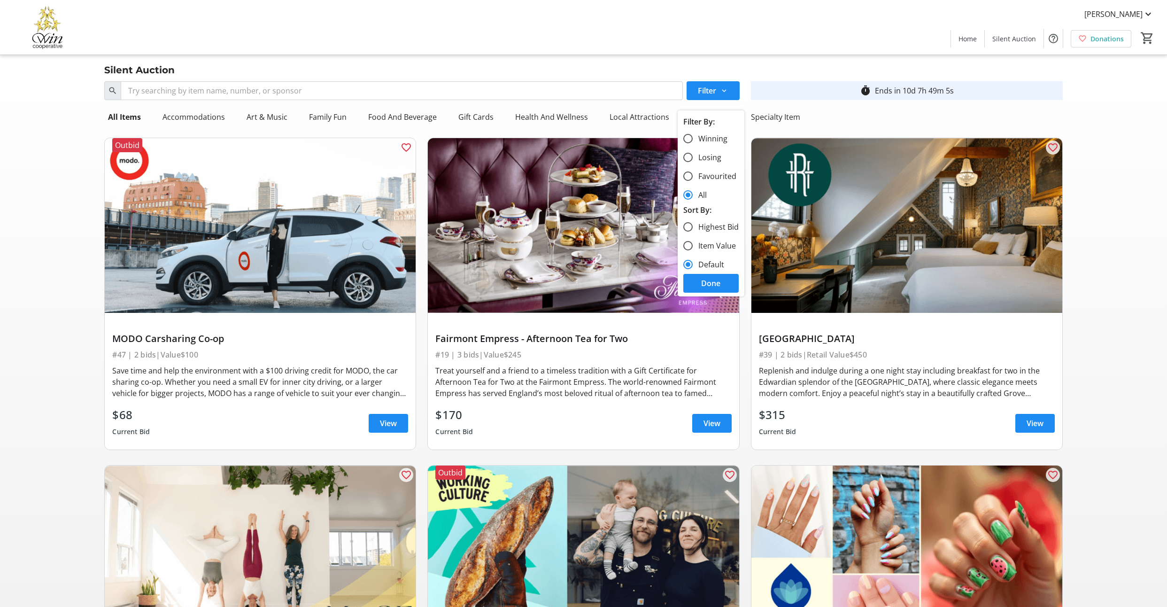
click at [714, 163] on label "Losing" at bounding box center [706, 157] width 29 height 11
click at [692, 162] on input "Losing" at bounding box center [687, 157] width 9 height 9
radio input "true"
click at [720, 289] on span "Done" at bounding box center [710, 282] width 19 height 11
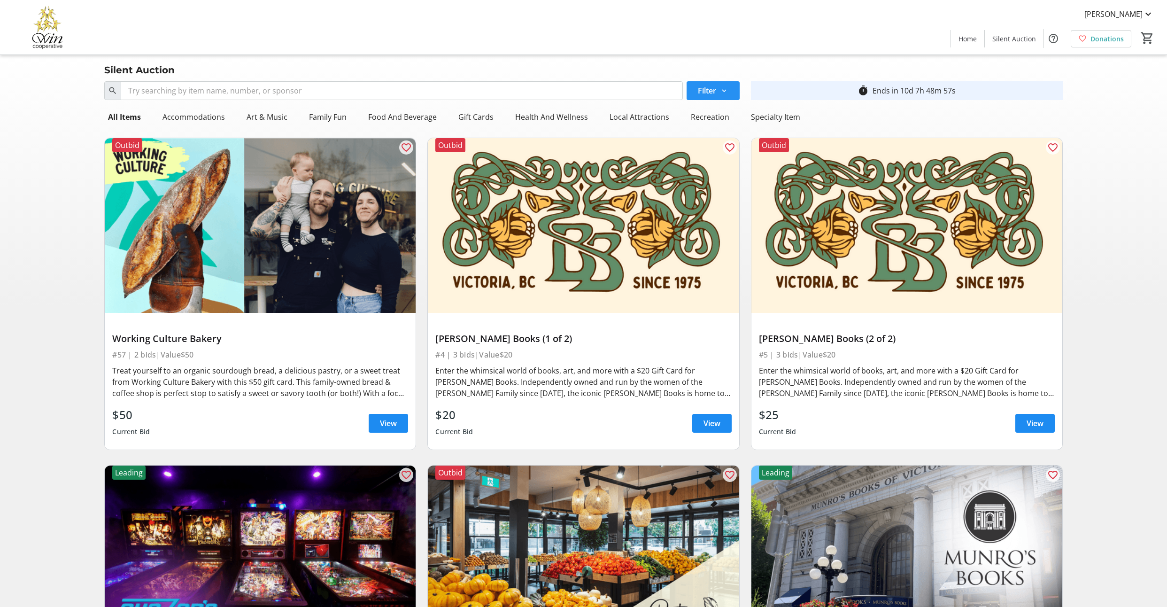
click at [729, 97] on span at bounding box center [712, 90] width 53 height 23
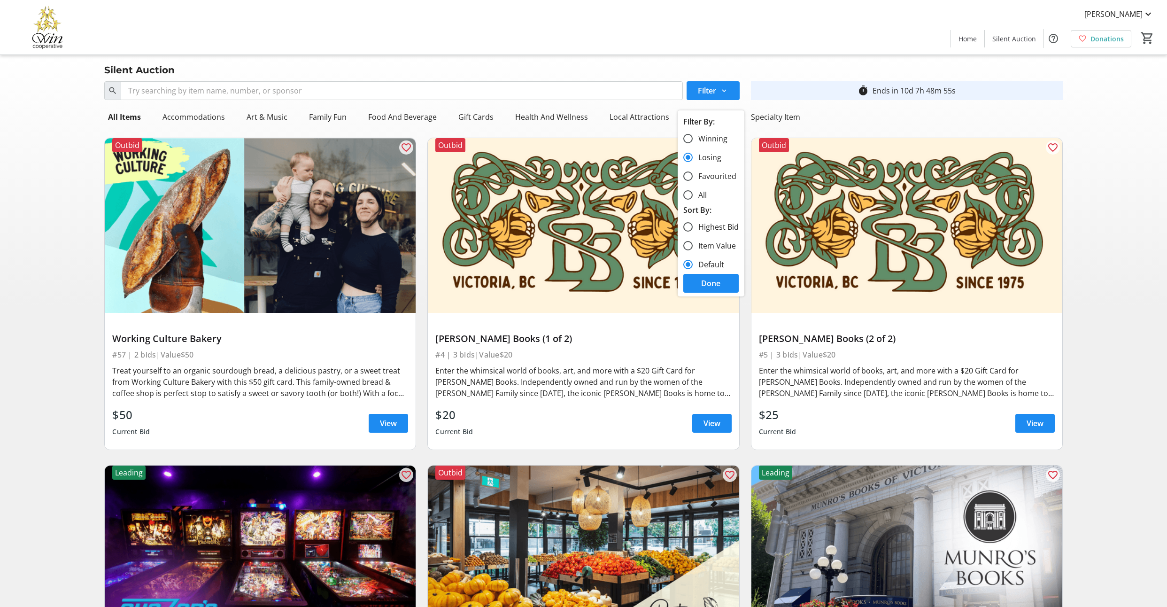
click at [708, 141] on label "Winning" at bounding box center [709, 138] width 35 height 11
click at [692, 141] on input "Winning" at bounding box center [687, 138] width 9 height 9
radio input "true"
click at [730, 294] on span at bounding box center [710, 283] width 55 height 23
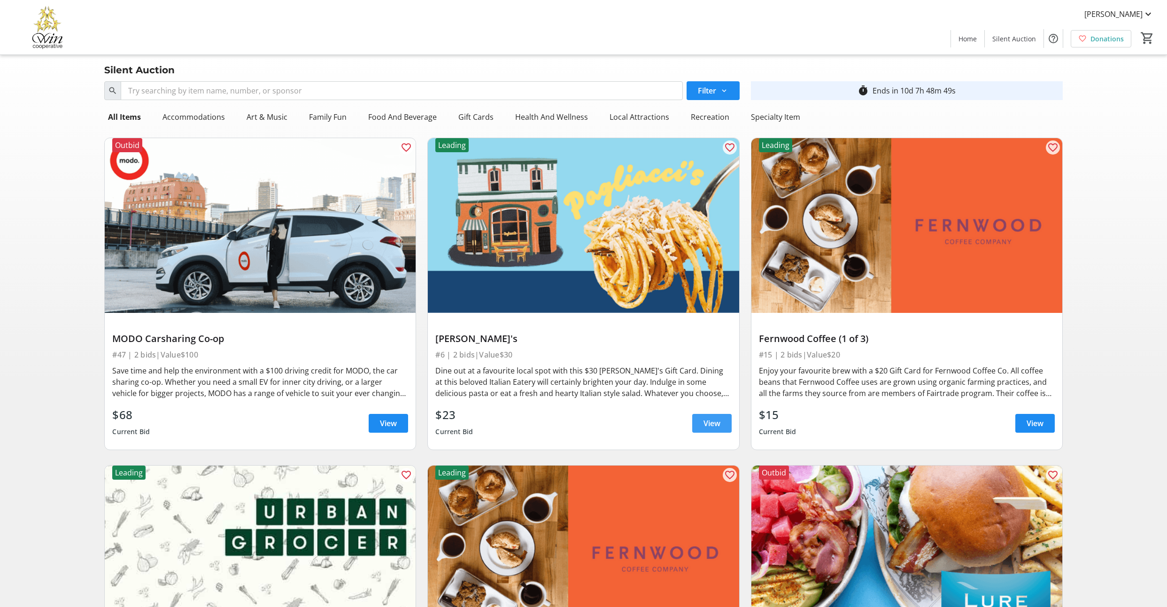
click at [716, 429] on span "View" at bounding box center [711, 422] width 17 height 11
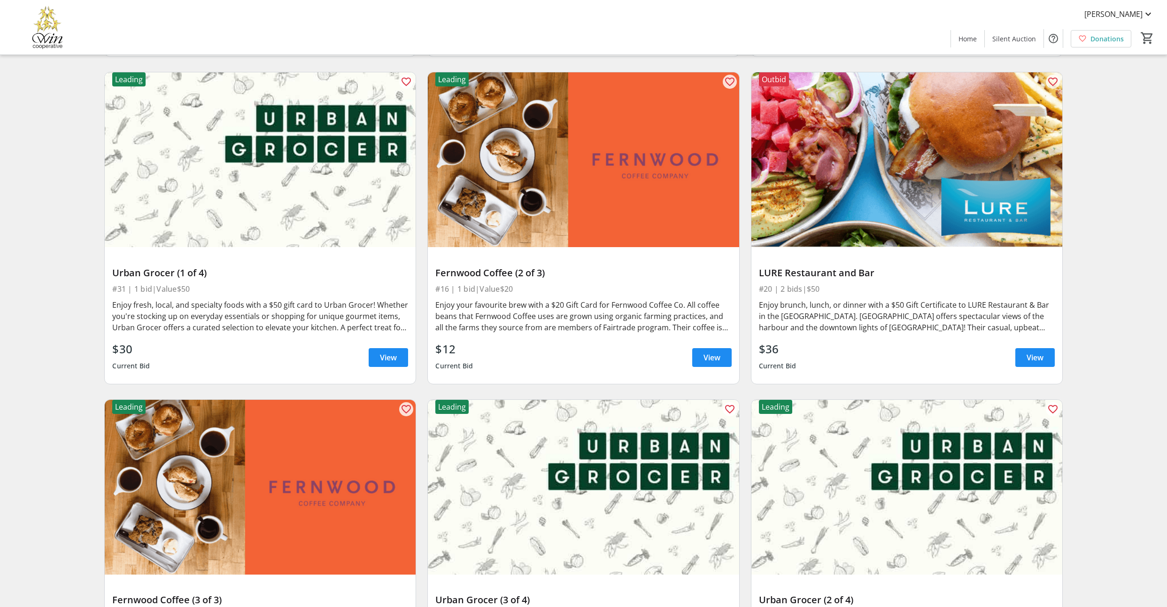
scroll to position [394, 0]
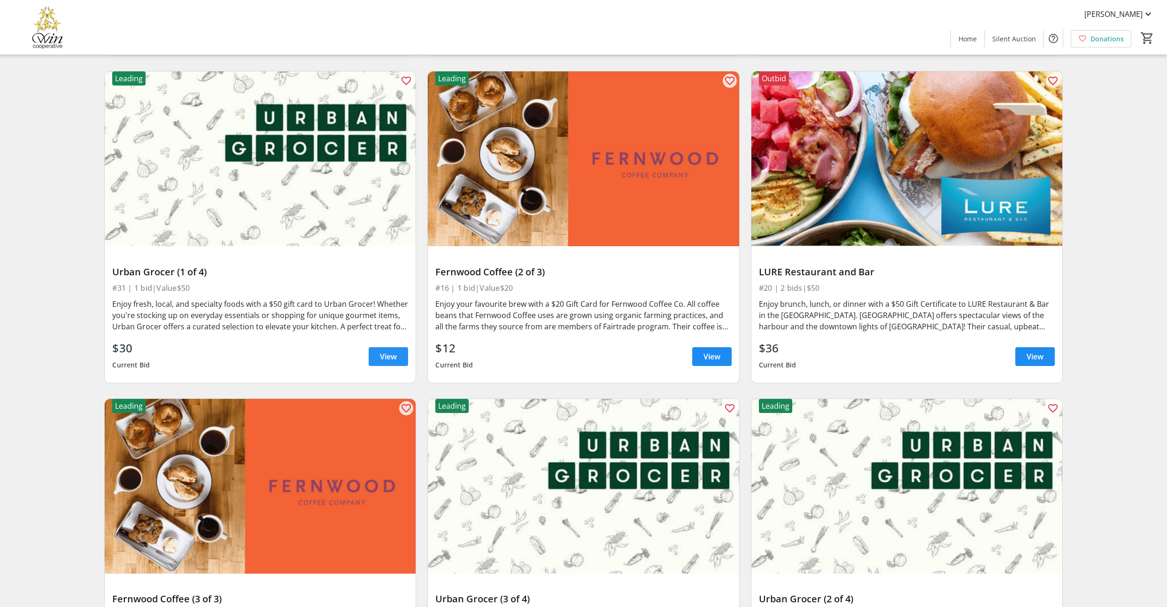
click at [380, 362] on span "View" at bounding box center [388, 356] width 17 height 11
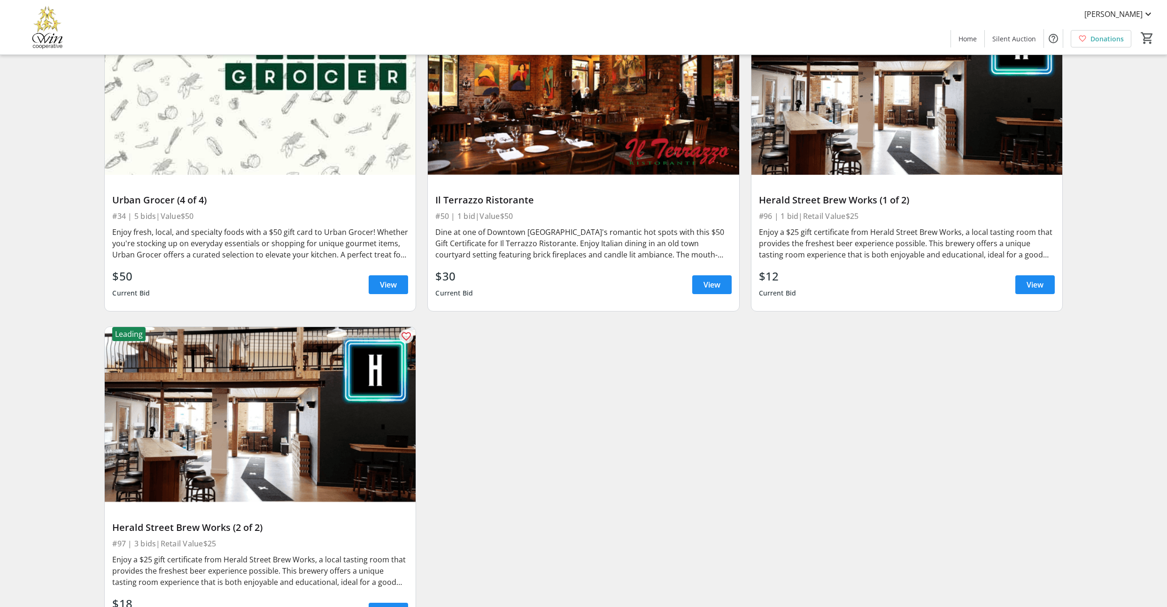
scroll to position [1130, 0]
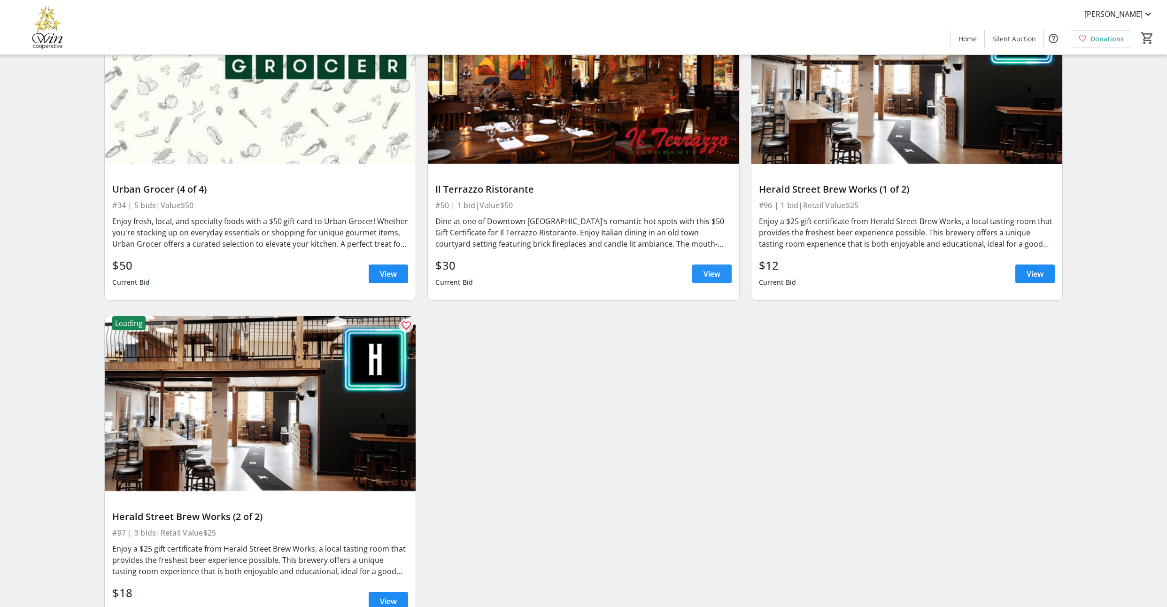
click at [703, 279] on span "View" at bounding box center [711, 273] width 17 height 11
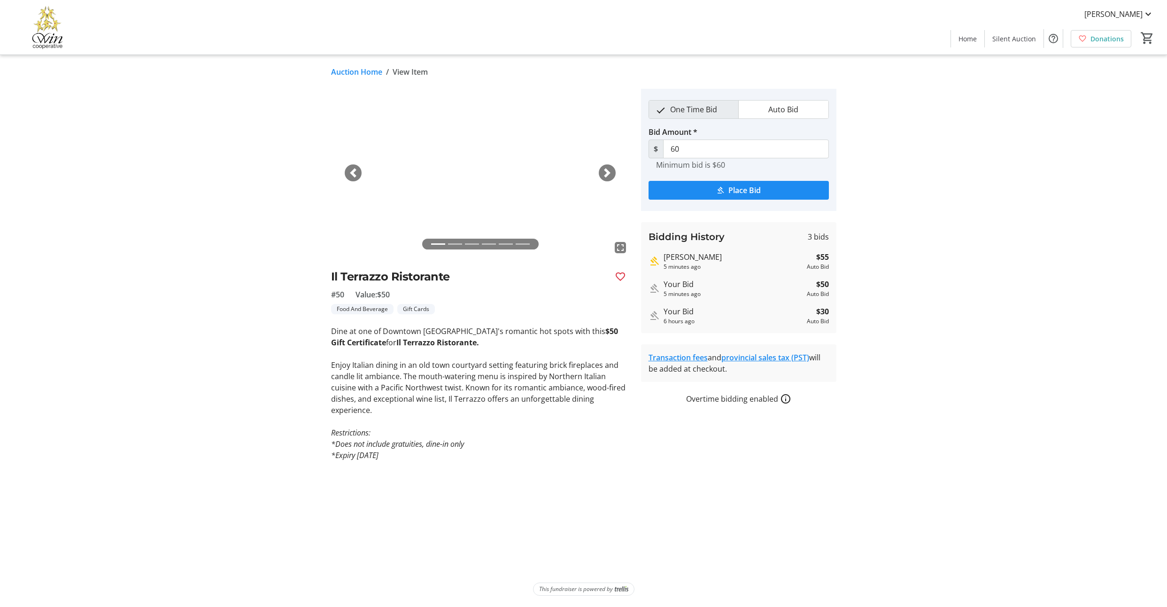
drag, startPoint x: 134, startPoint y: 296, endPoint x: 127, endPoint y: 284, distance: 13.5
click at [134, 295] on tr-auction-item-details-ui "Auction Home / View Item fullscreen fullscreen fullscreen fullscreen fullscreen…" at bounding box center [583, 331] width 1167 height 552
